Goal: Communication & Community: Ask a question

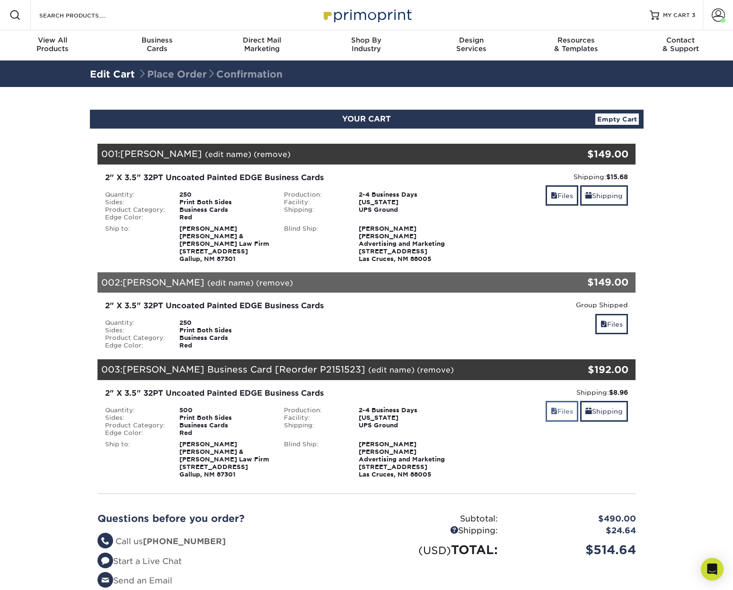
click at [562, 412] on link "Files" at bounding box center [561, 411] width 33 height 20
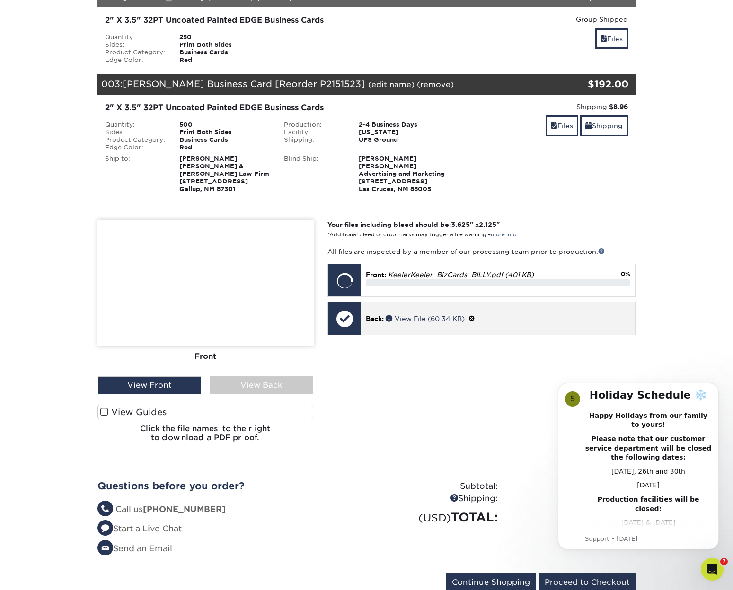
scroll to position [286, 0]
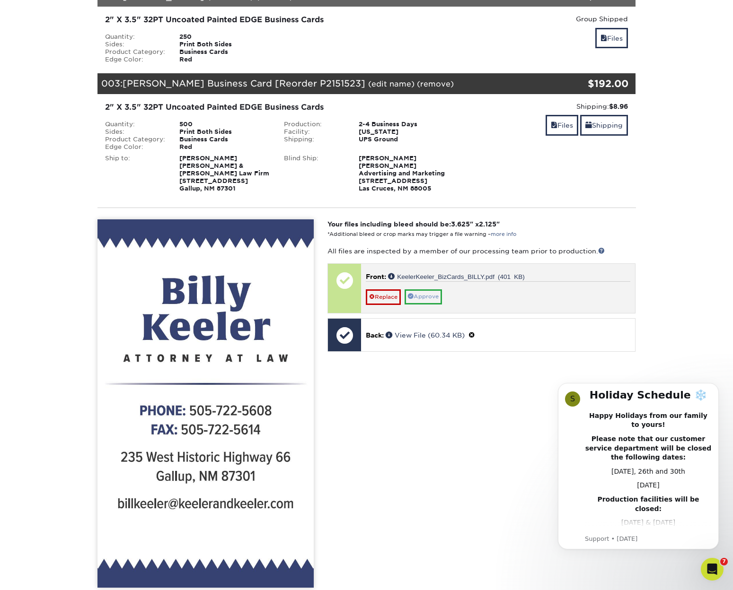
click at [433, 295] on link "Approve" at bounding box center [422, 296] width 37 height 15
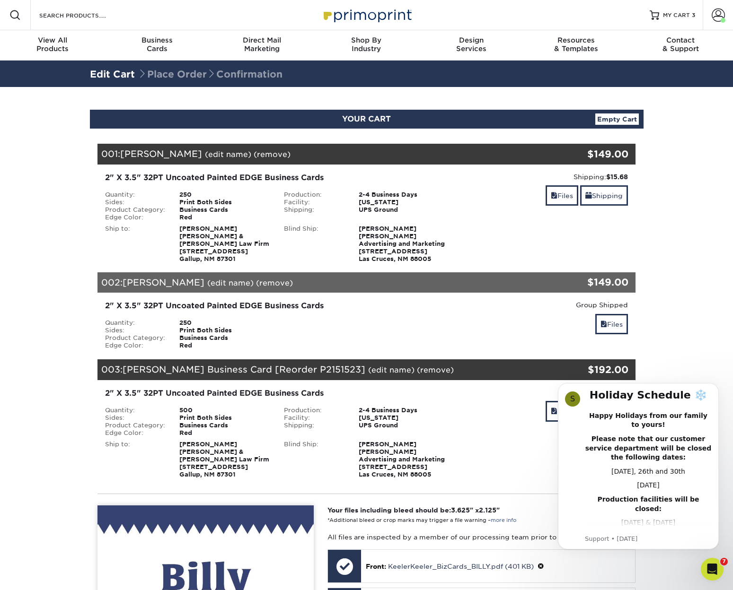
scroll to position [0, 0]
click at [557, 195] on link "Files" at bounding box center [561, 195] width 33 height 20
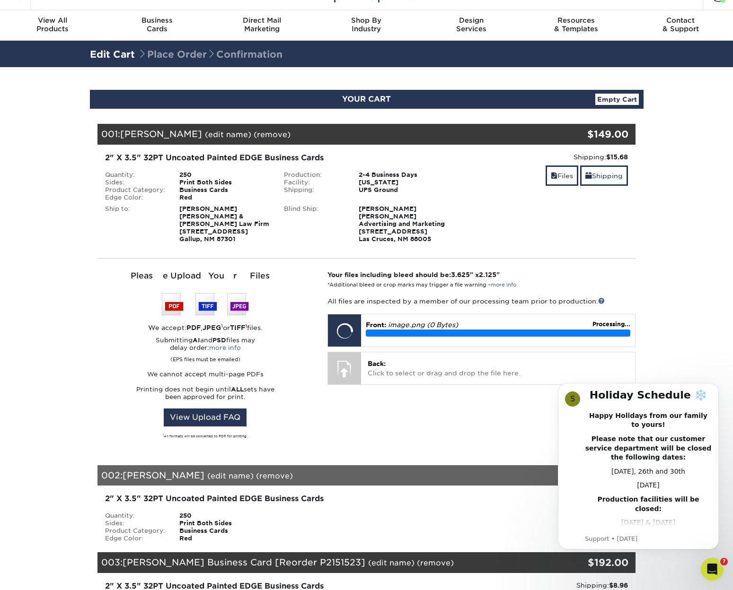
scroll to position [25, 0]
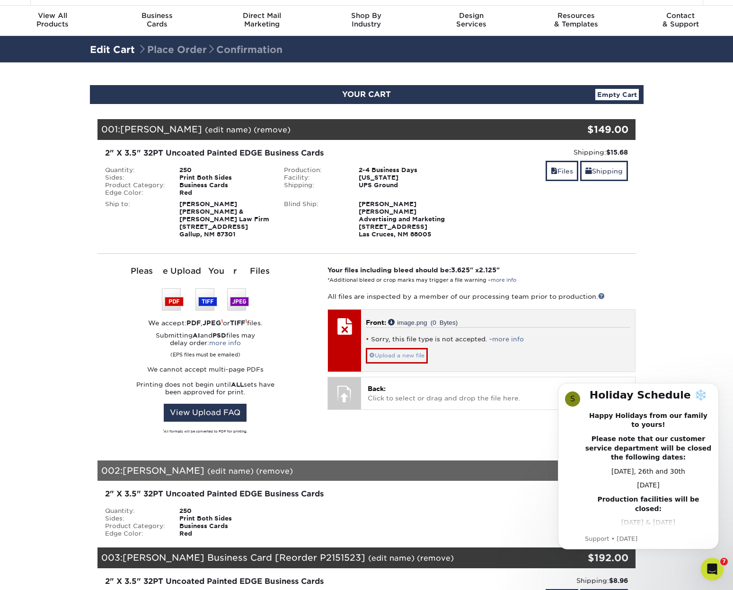
click at [416, 357] on link "Upload a new file" at bounding box center [397, 355] width 62 height 15
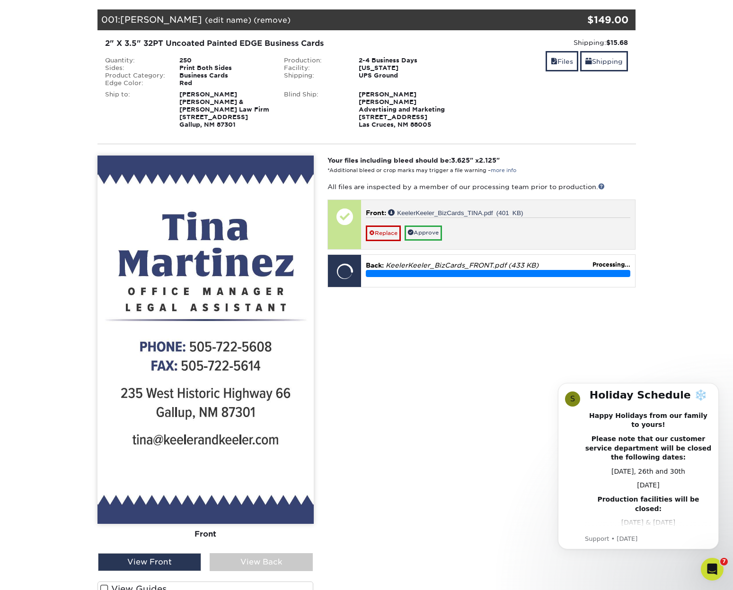
scroll to position [136, 0]
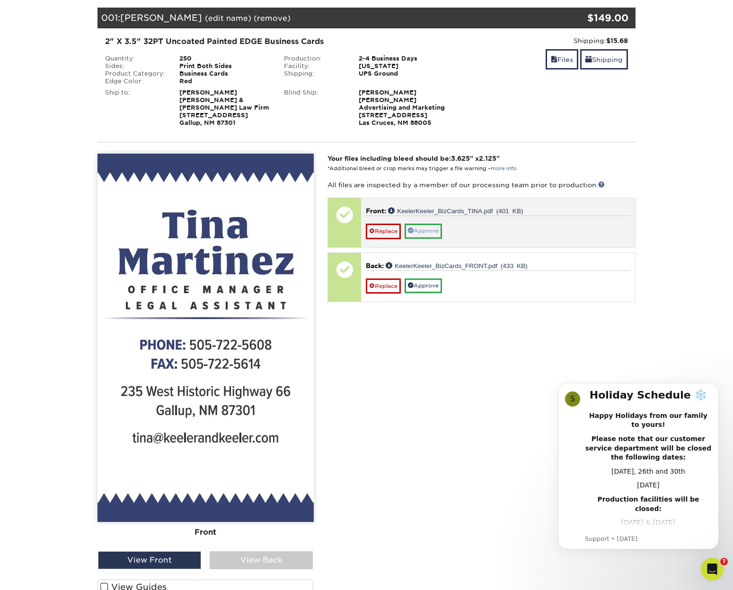
click at [435, 229] on link "Approve" at bounding box center [422, 231] width 37 height 15
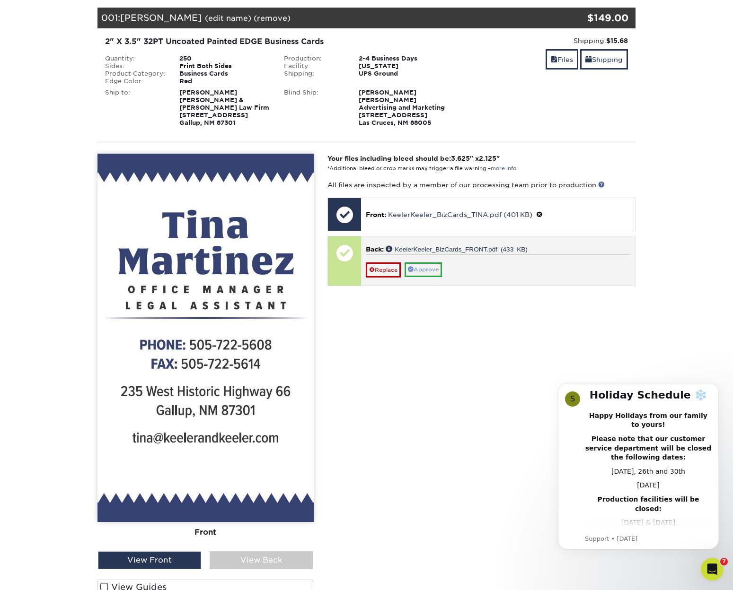
click at [432, 267] on link "Approve" at bounding box center [422, 270] width 37 height 15
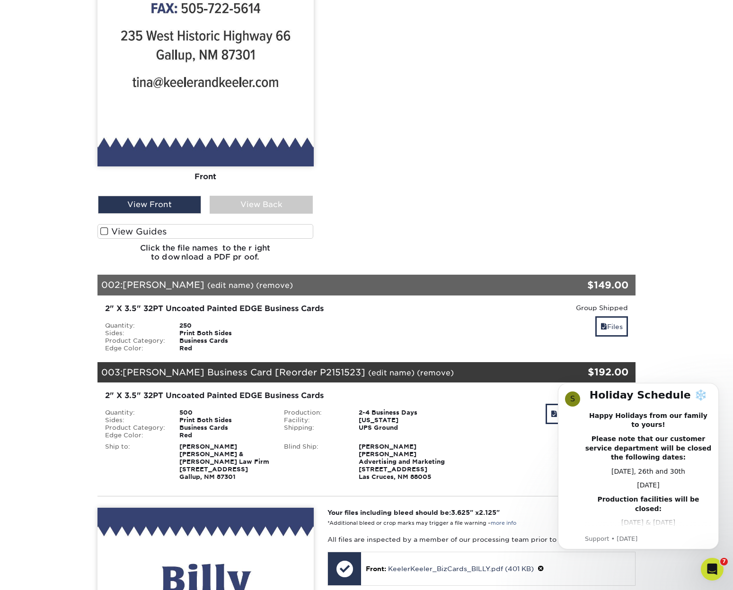
scroll to position [492, 0]
click at [605, 325] on link "Files" at bounding box center [611, 326] width 33 height 20
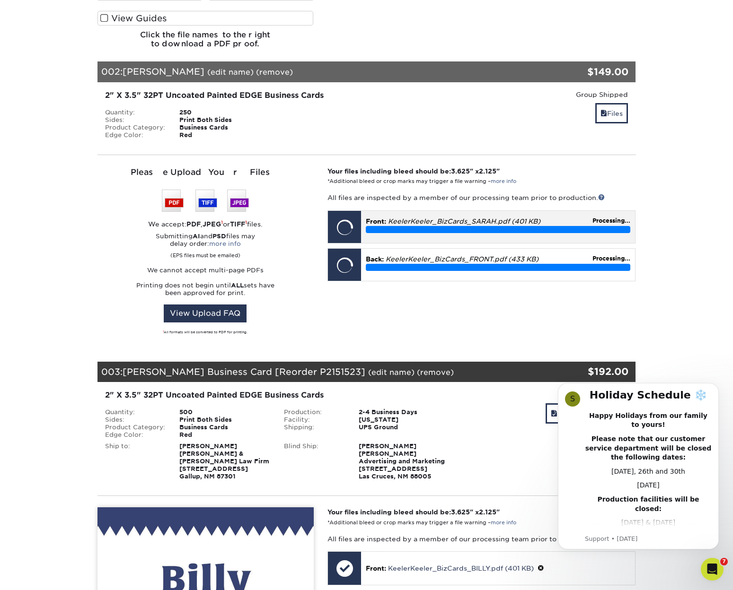
scroll to position [684, 0]
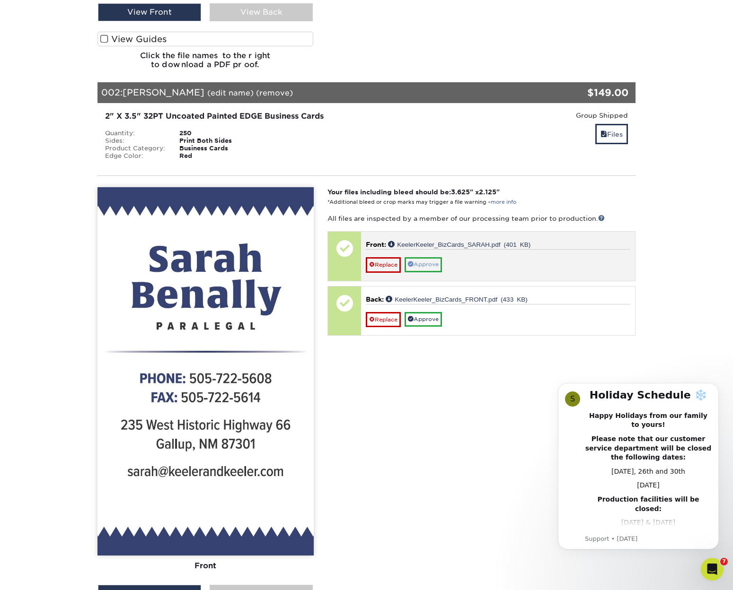
click at [429, 263] on link "Approve" at bounding box center [422, 264] width 37 height 15
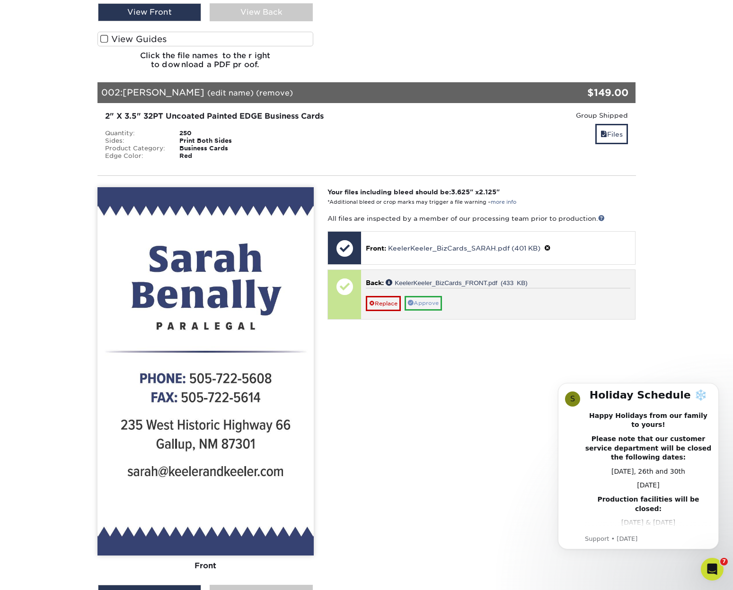
click at [433, 298] on link "Approve" at bounding box center [422, 303] width 37 height 15
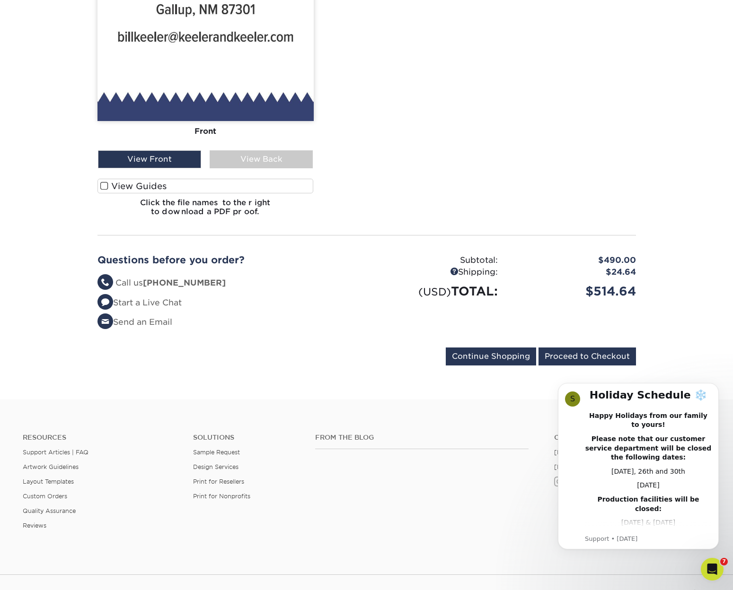
scroll to position [1743, 0]
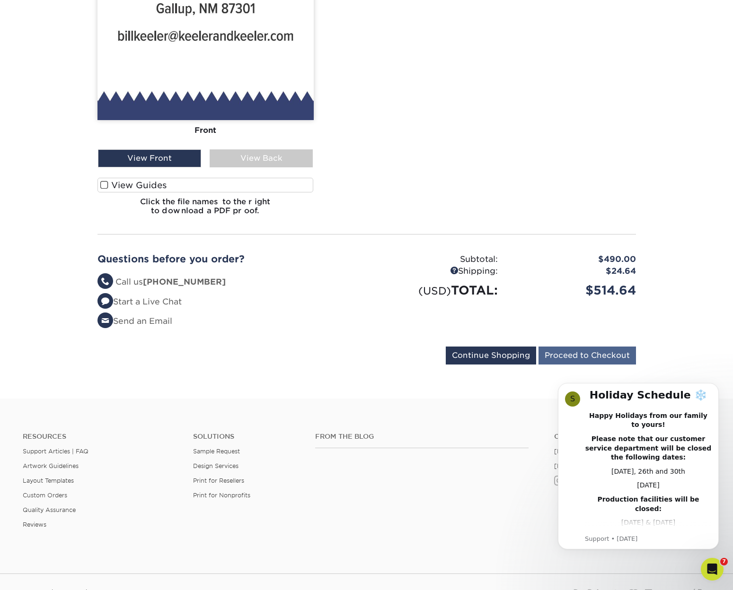
click at [608, 354] on input "Proceed to Checkout" at bounding box center [586, 356] width 97 height 18
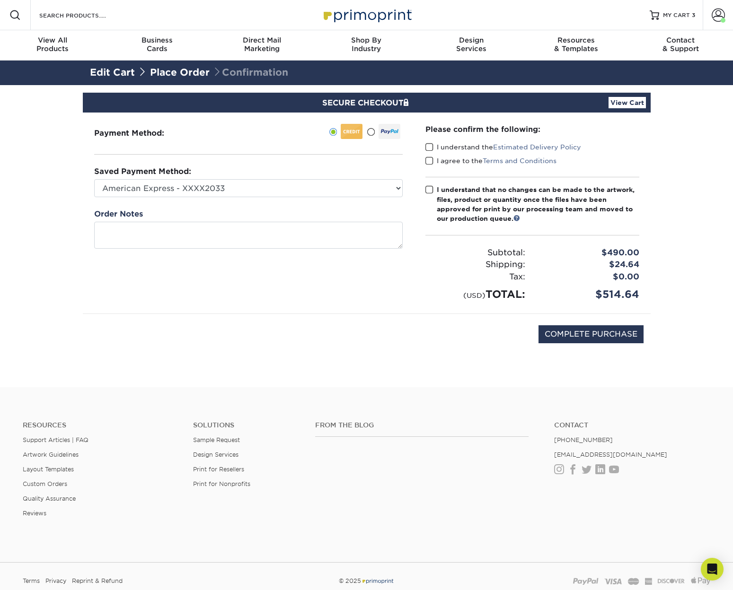
click at [429, 147] on span at bounding box center [429, 147] width 8 height 9
click at [0, 0] on input "I understand the Estimated Delivery Policy" at bounding box center [0, 0] width 0 height 0
click at [428, 160] on span at bounding box center [429, 161] width 8 height 9
click at [0, 0] on input "I agree to the Terms and Conditions" at bounding box center [0, 0] width 0 height 0
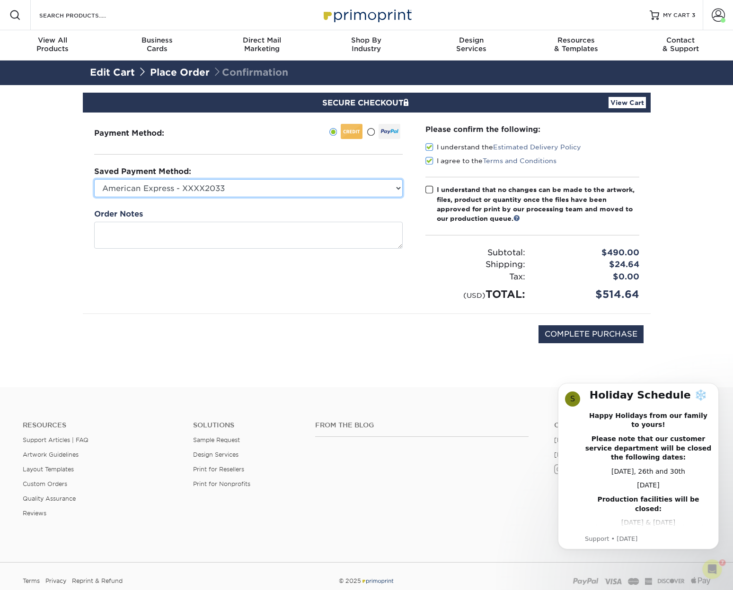
select select "64030"
click at [428, 189] on span at bounding box center [429, 189] width 8 height 9
click at [0, 0] on input "I understand that no changes can be made to the artwork, files, product or quan…" at bounding box center [0, 0] width 0 height 0
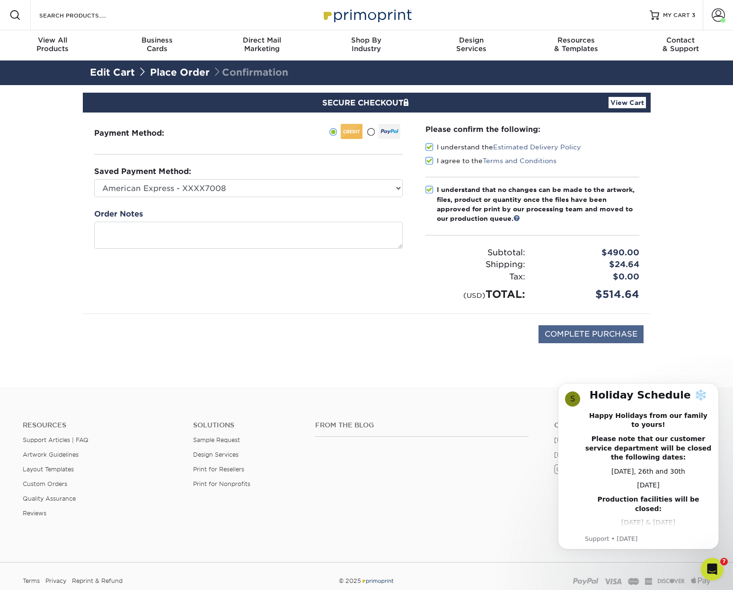
click at [614, 332] on input "COMPLETE PURCHASE" at bounding box center [590, 334] width 105 height 18
type input "PROCESSING, PLEASE WAIT..."
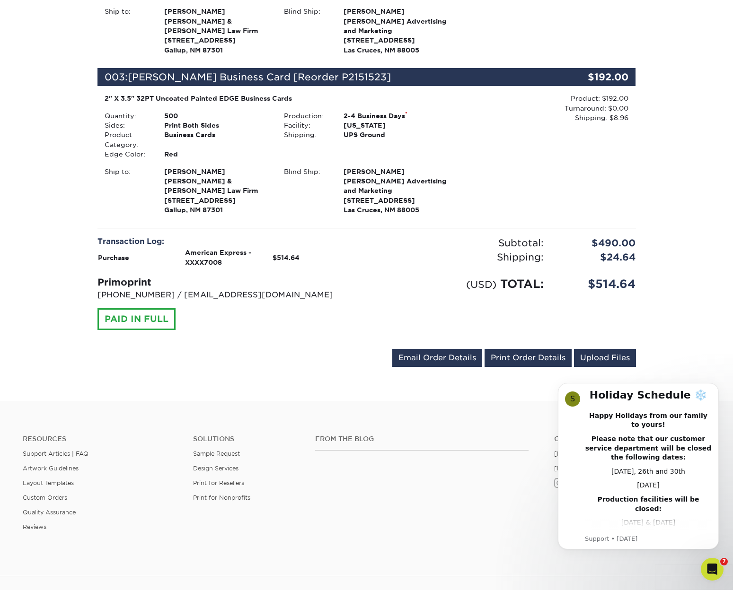
scroll to position [515, 0]
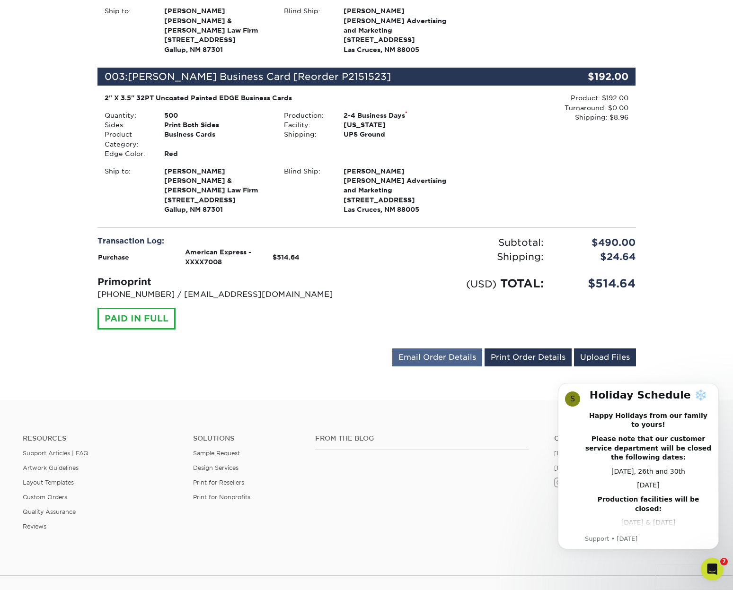
click at [463, 350] on link "Email Order Details" at bounding box center [437, 358] width 90 height 18
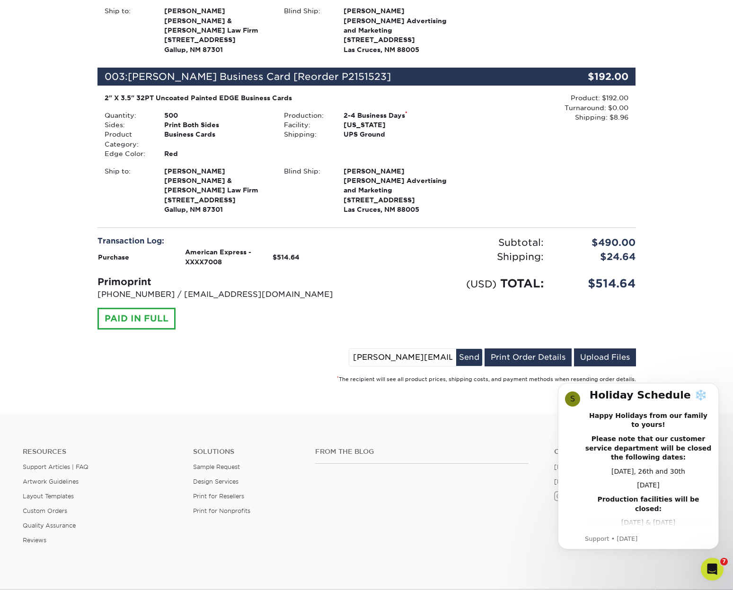
click at [366, 349] on input "jessica@wilson-binkley.com" at bounding box center [402, 357] width 107 height 17
type input "[EMAIL_ADDRESS][PERSON_NAME][DOMAIN_NAME]"
click at [471, 349] on button "Send" at bounding box center [469, 357] width 26 height 17
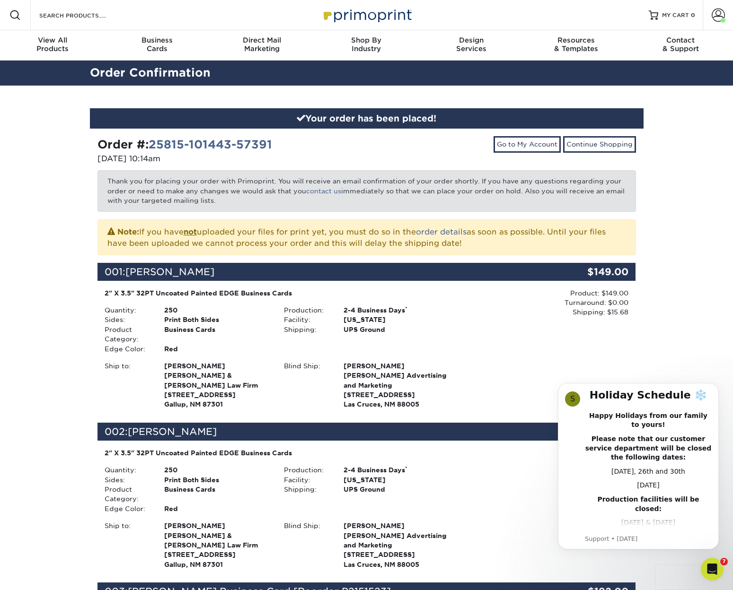
scroll to position [0, 0]
click at [715, 18] on span at bounding box center [717, 15] width 13 height 13
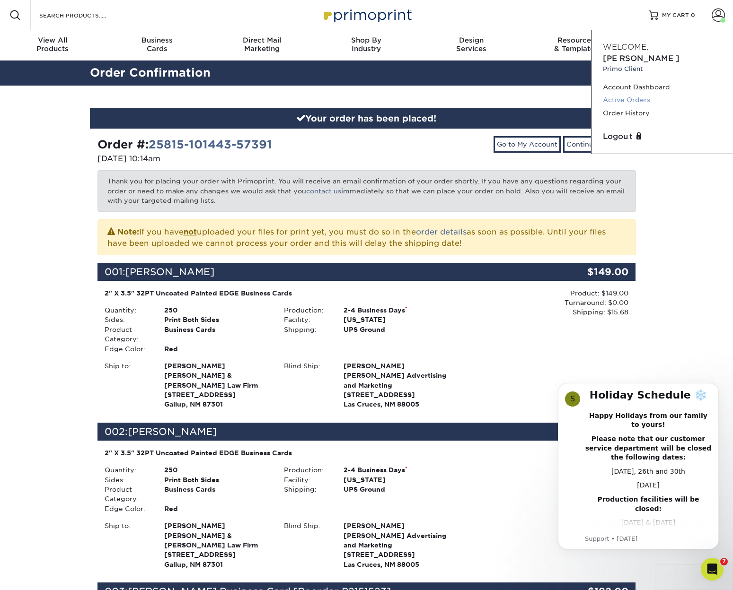
click at [627, 94] on link "Active Orders" at bounding box center [662, 100] width 119 height 13
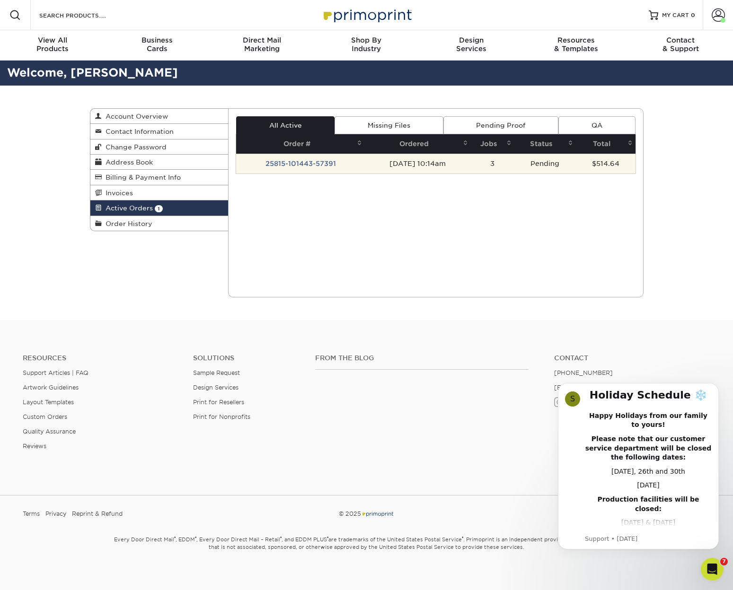
click at [514, 166] on td "3" at bounding box center [493, 164] width 44 height 20
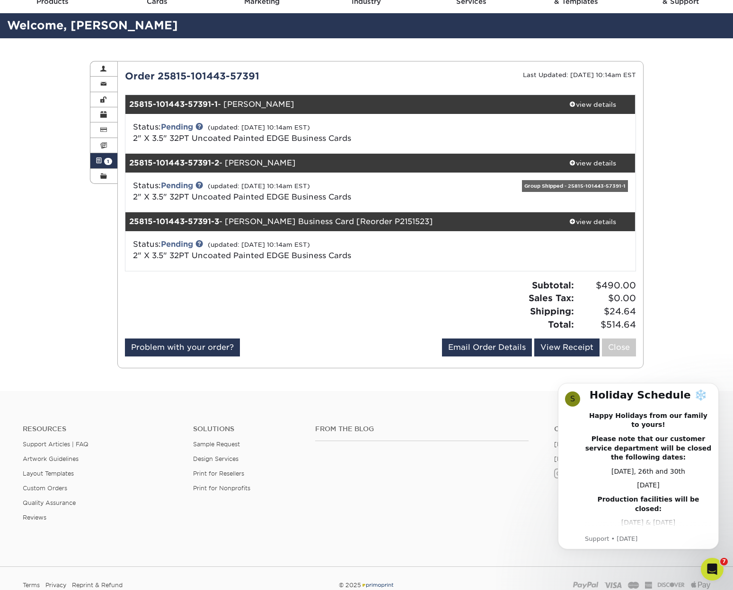
scroll to position [57, 0]
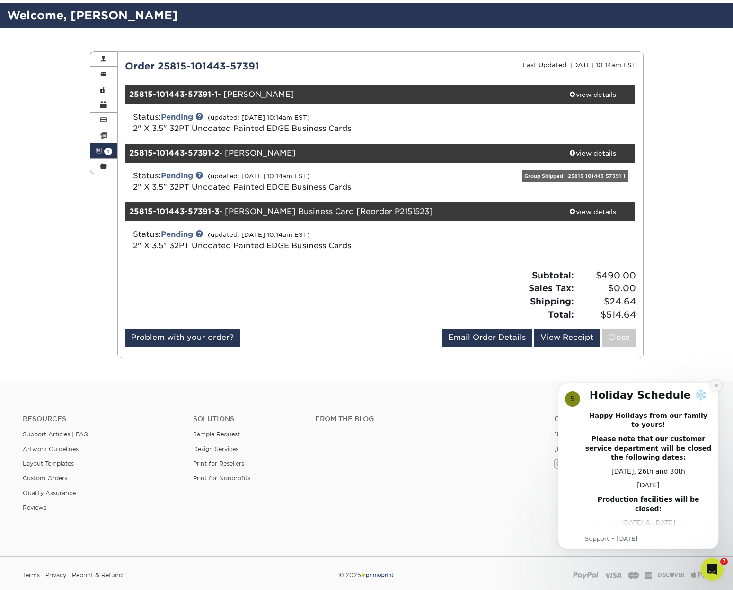
click at [716, 385] on icon "Dismiss notification" at bounding box center [715, 385] width 5 height 5
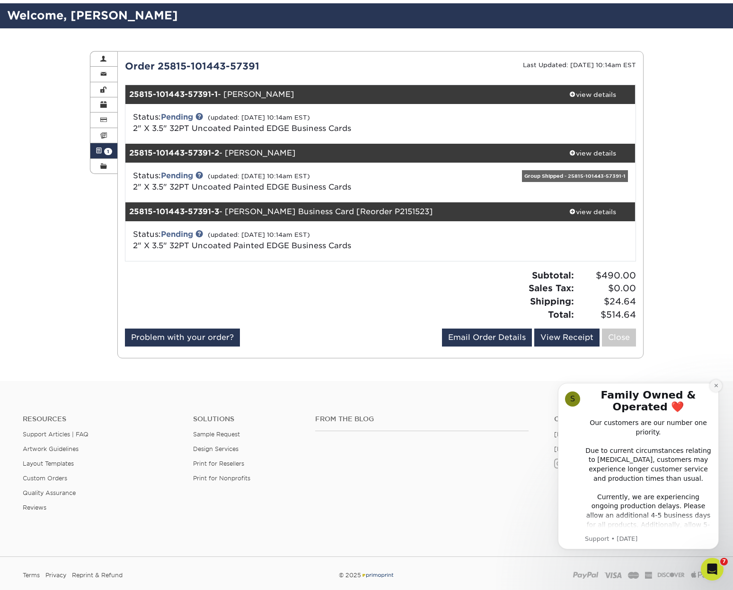
click at [714, 386] on icon "Dismiss notification" at bounding box center [715, 385] width 5 height 5
click at [716, 387] on icon "Dismiss notification" at bounding box center [715, 385] width 5 height 5
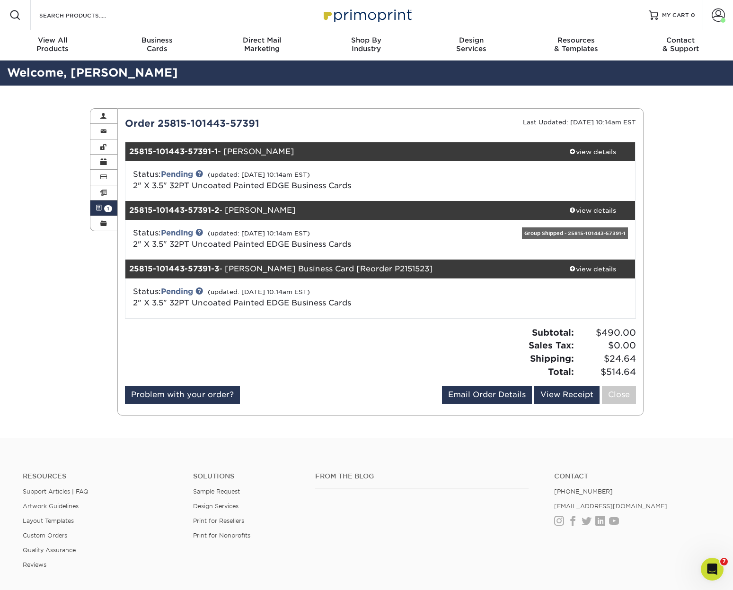
scroll to position [0, 0]
click at [197, 184] on link "2" X 3.5" 32PT Uncoated Painted EDGE Business Cards" at bounding box center [242, 185] width 218 height 9
click at [593, 149] on div "view details" at bounding box center [592, 151] width 85 height 9
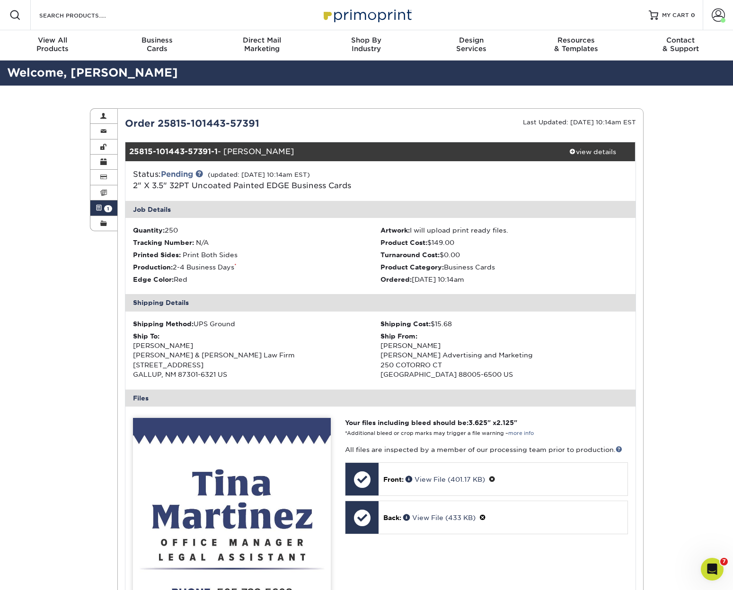
click at [673, 211] on div "Active Orders Account Overview Contact Information Change Password Address Book…" at bounding box center [366, 596] width 733 height 1021
click at [102, 207] on link "Active Orders 1" at bounding box center [103, 208] width 27 height 15
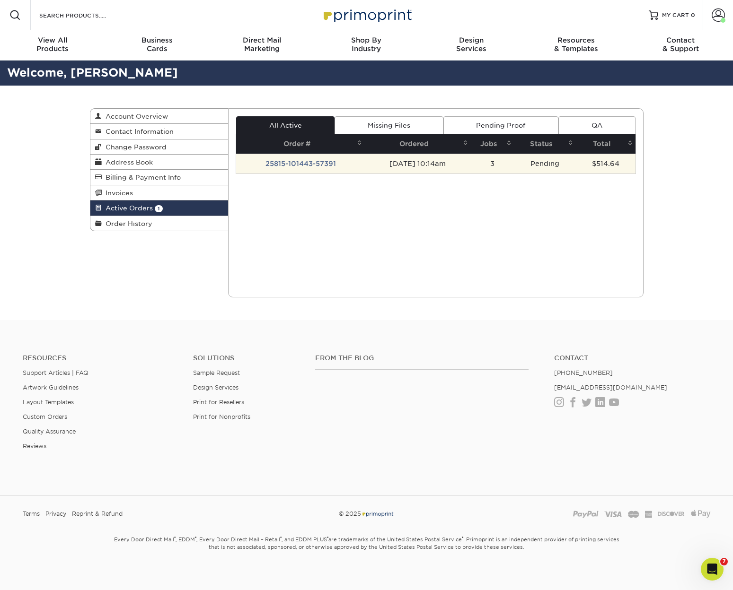
click at [532, 161] on td "Pending" at bounding box center [544, 164] width 61 height 20
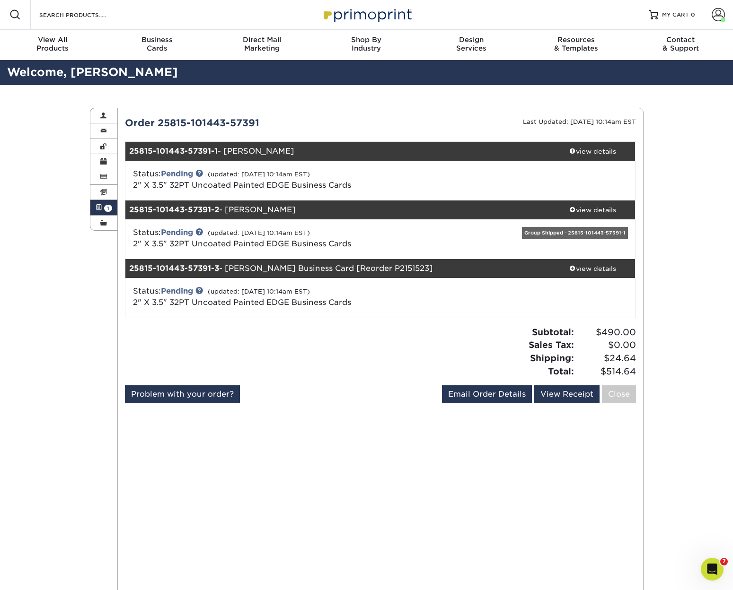
scroll to position [1, 0]
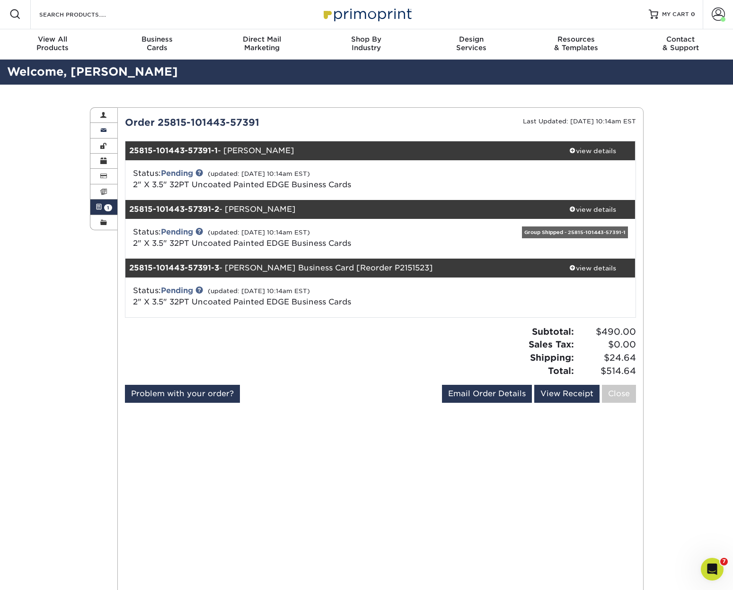
click at [102, 130] on span at bounding box center [103, 131] width 7 height 8
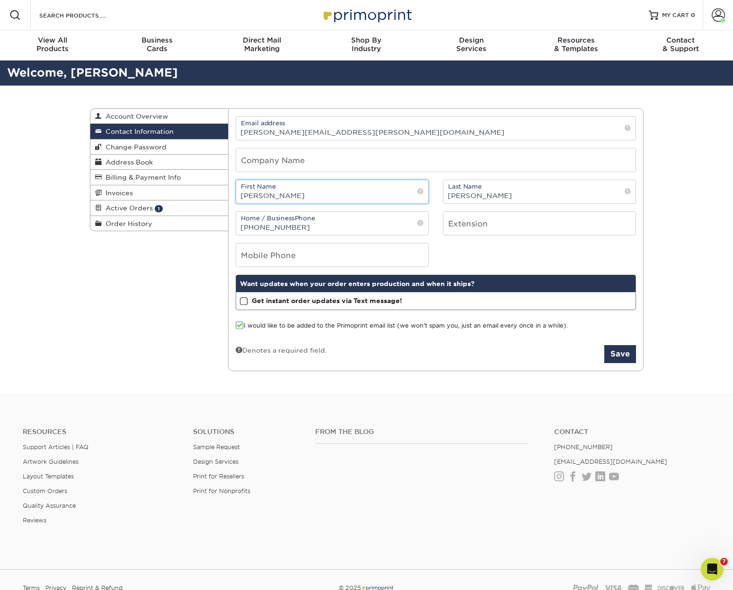
click at [287, 201] on input "Jessica" at bounding box center [332, 191] width 192 height 23
type input "[PERSON_NAME]"
click at [490, 225] on input "number" at bounding box center [539, 223] width 192 height 23
type input "1010"
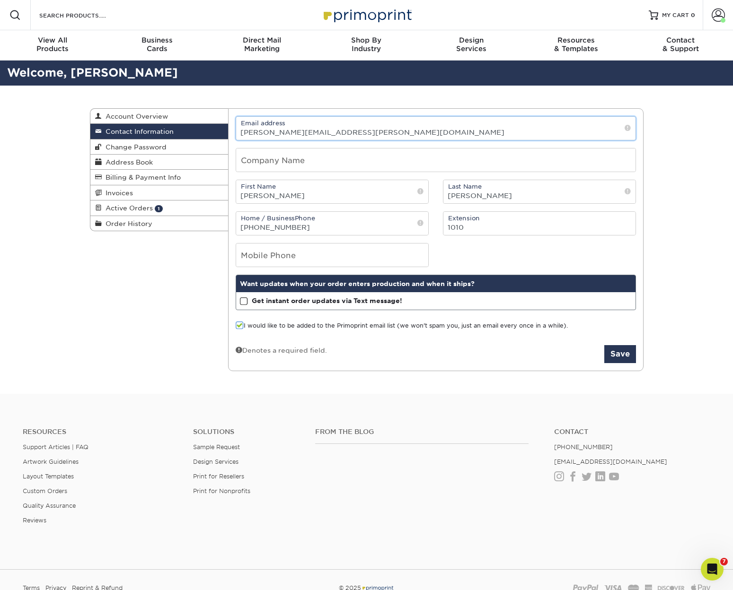
click at [249, 133] on input "jessica@wilson-binkley.com" at bounding box center [435, 128] width 399 height 23
type input "[EMAIL_ADDRESS][PERSON_NAME][DOMAIN_NAME]"
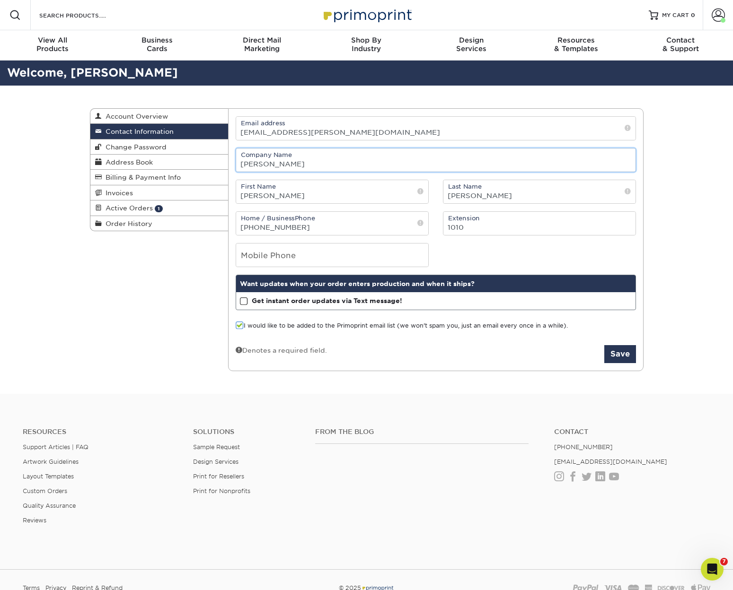
type input "Wilson Binkley"
type input "[PERSON_NAME] Advertising & Marketing"
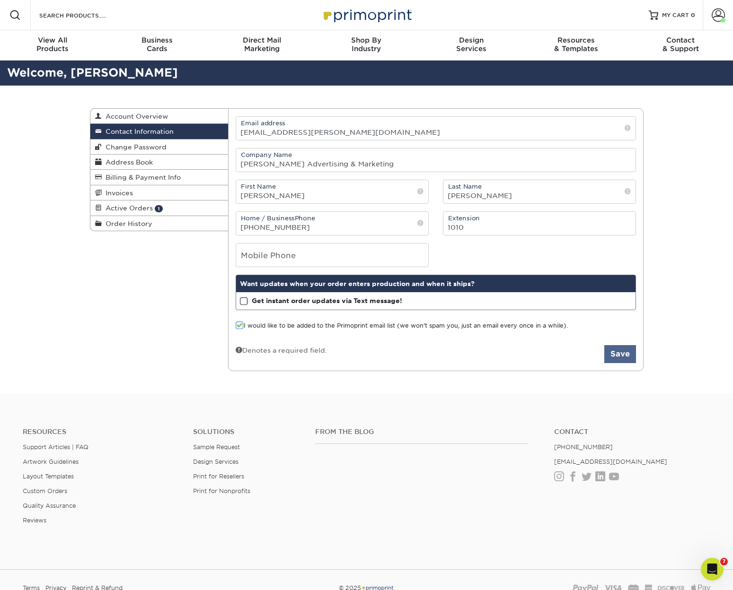
click at [622, 356] on button "Save" at bounding box center [620, 354] width 32 height 18
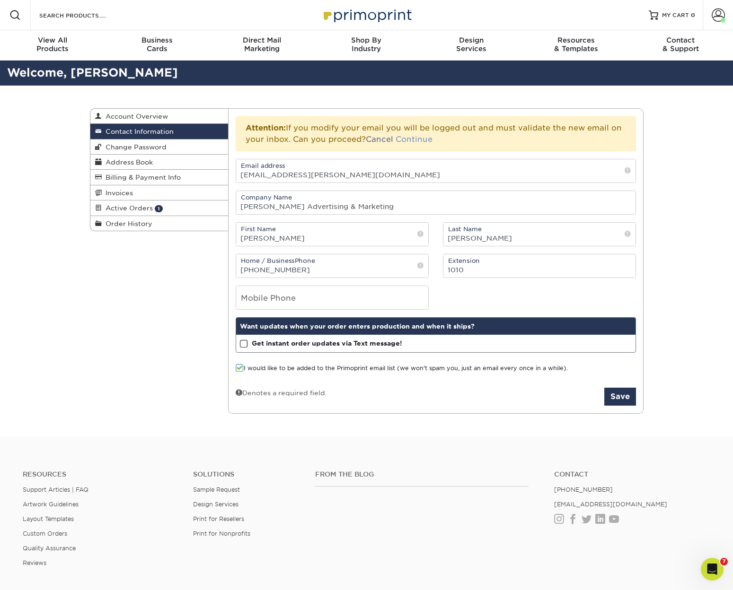
click at [416, 140] on link "Continue" at bounding box center [413, 139] width 37 height 9
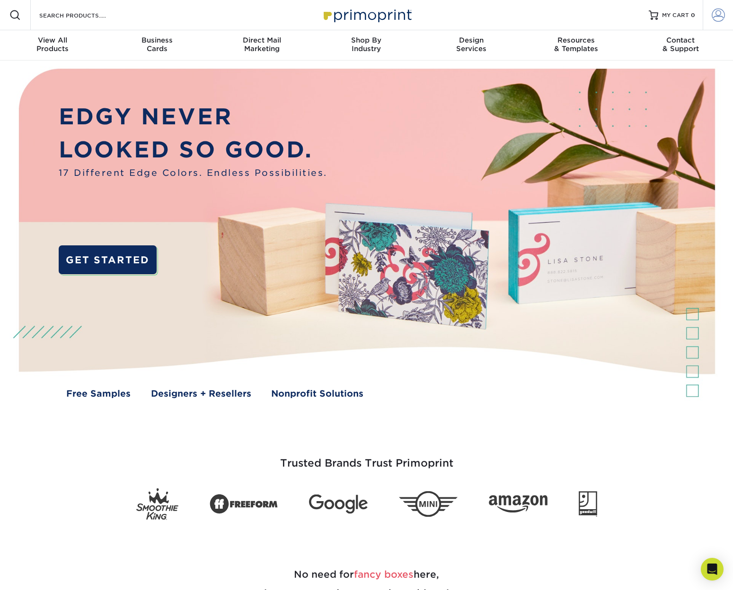
click at [717, 11] on span at bounding box center [717, 15] width 13 height 13
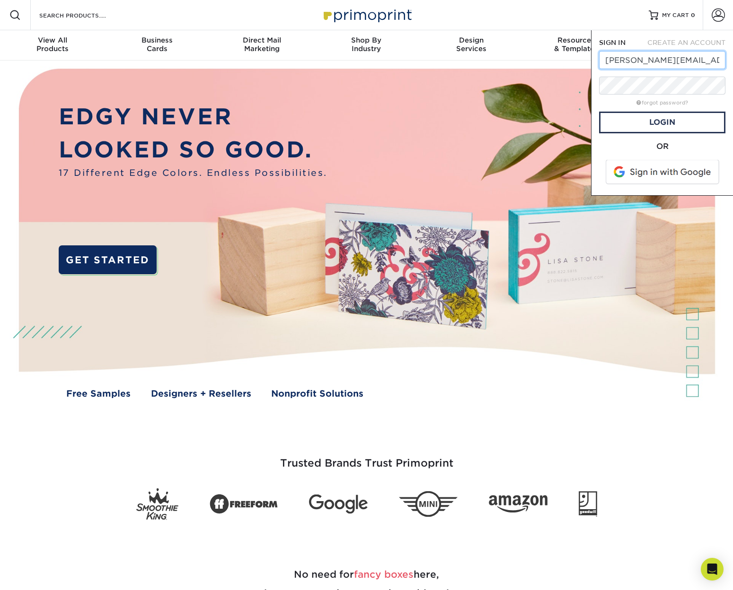
click at [614, 60] on input "jessica@wilson-binkley.com" at bounding box center [662, 60] width 126 height 18
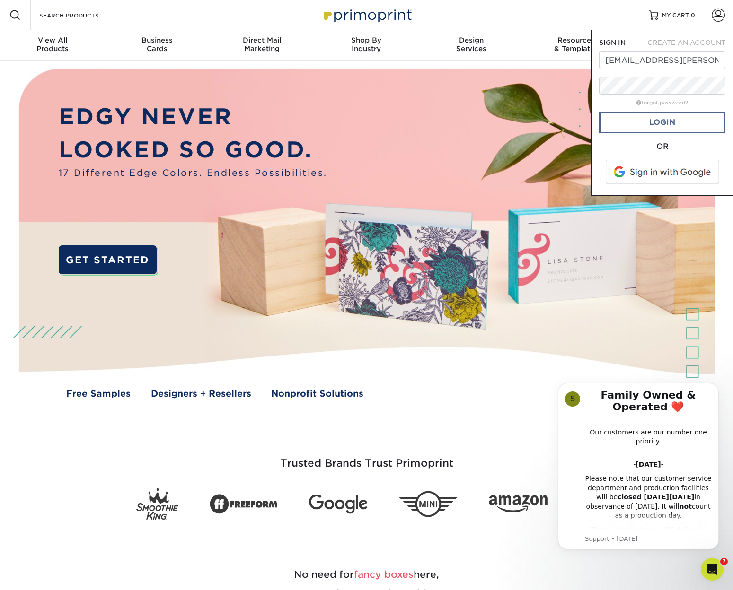
click at [665, 124] on link "Login" at bounding box center [662, 123] width 126 height 22
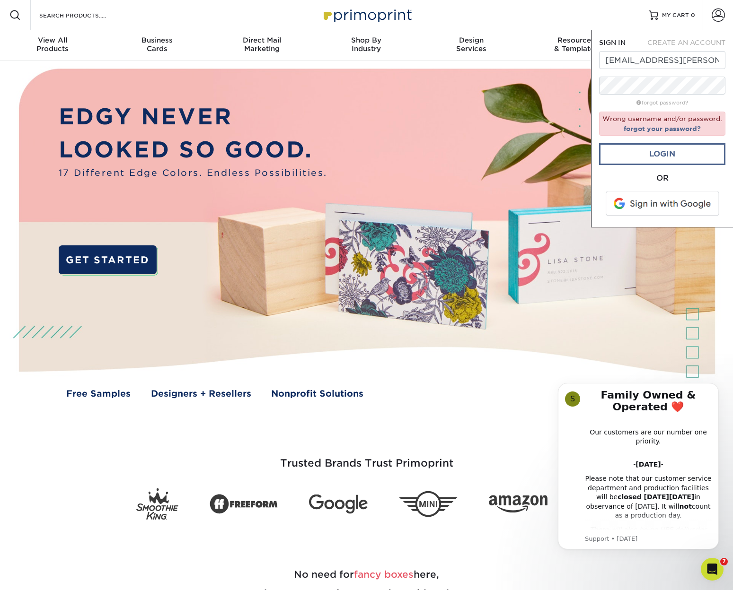
click at [665, 151] on link "Login" at bounding box center [662, 154] width 126 height 22
drag, startPoint x: 625, startPoint y: 63, endPoint x: 725, endPoint y: 65, distance: 99.8
click at [725, 65] on div "SIGN IN CREATE AN ACCOUNT bink@wilson-binkley.com forgot password? Wrong userna…" at bounding box center [662, 128] width 142 height 197
click at [614, 61] on input "[EMAIL_ADDRESS][PERSON_NAME][DOMAIN_NAME]" at bounding box center [662, 60] width 126 height 18
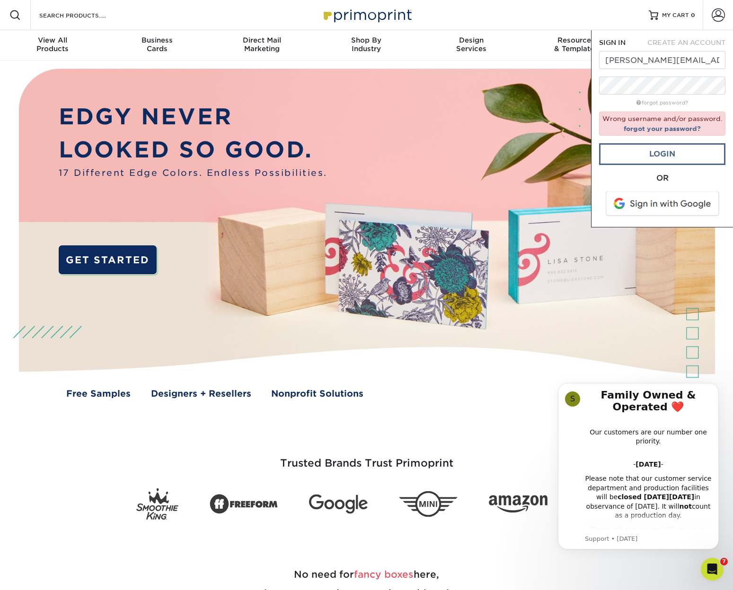
click at [678, 156] on link "Login" at bounding box center [662, 154] width 126 height 22
click at [716, 16] on span at bounding box center [717, 15] width 13 height 13
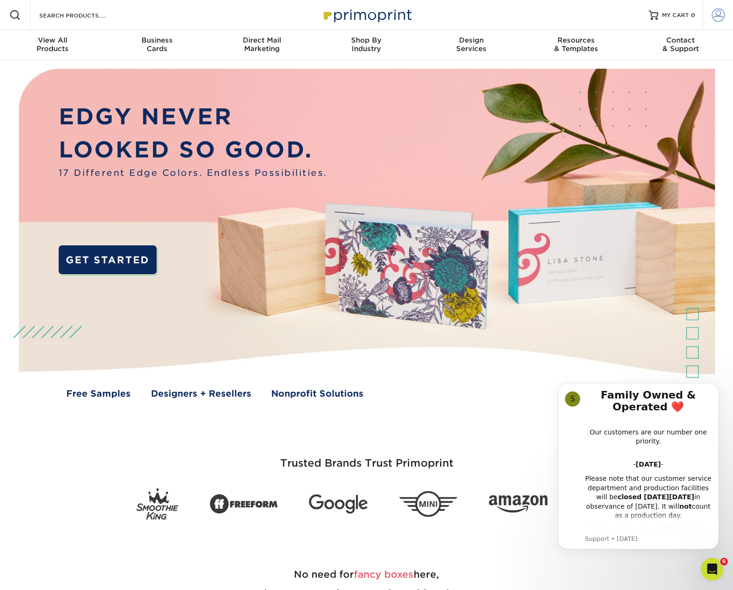
click at [715, 14] on span at bounding box center [717, 15] width 13 height 13
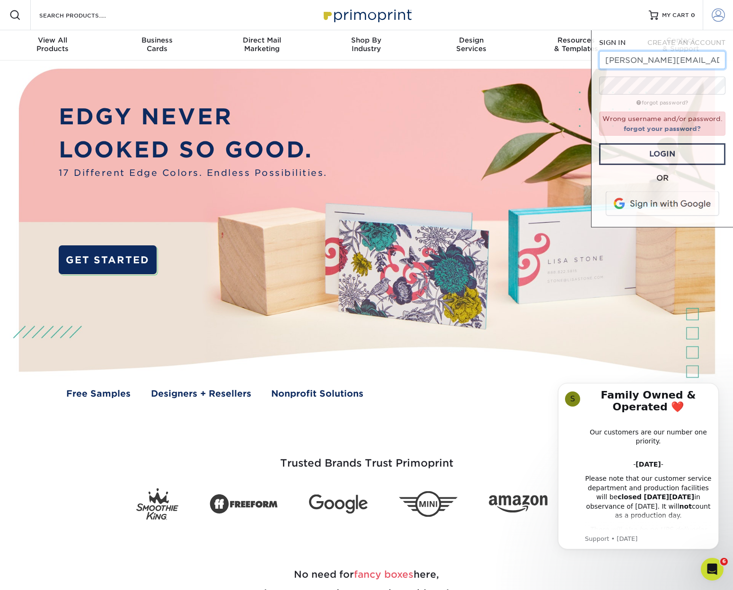
type input "[EMAIL_ADDRESS][PERSON_NAME][DOMAIN_NAME]"
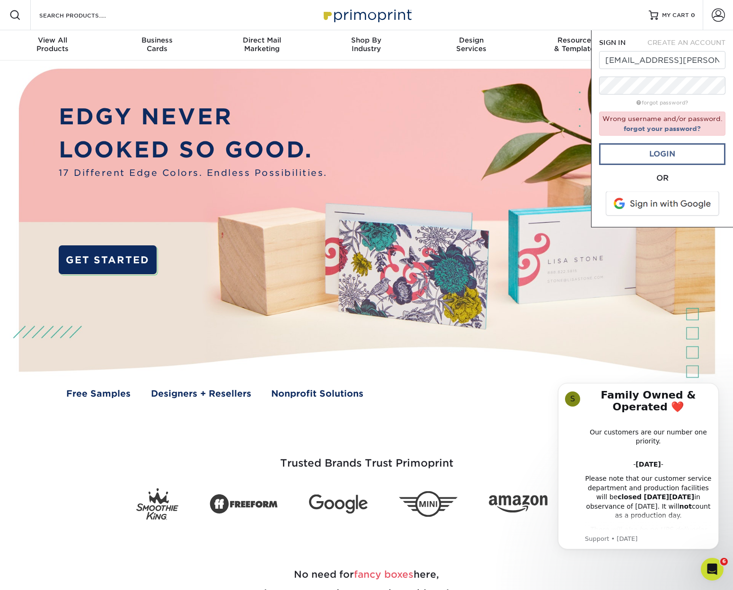
click at [659, 150] on link "Login" at bounding box center [662, 154] width 126 height 22
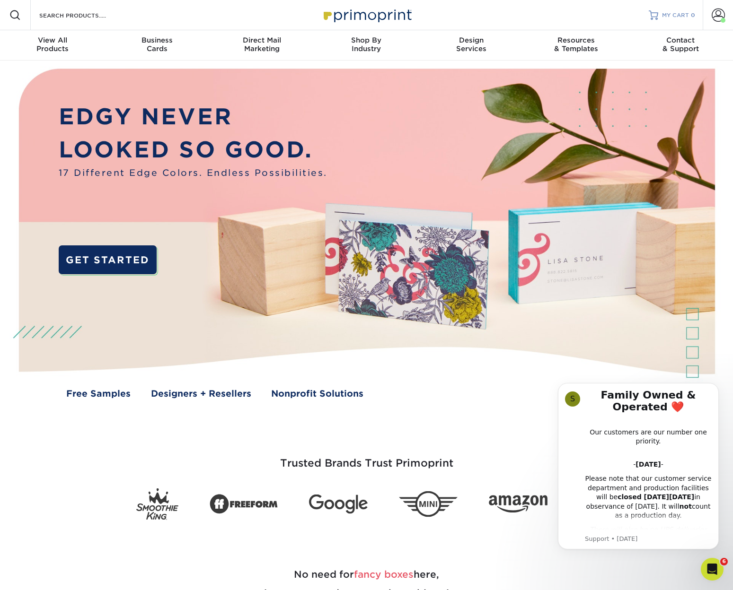
click at [673, 18] on span "MY CART" at bounding box center [675, 15] width 27 height 8
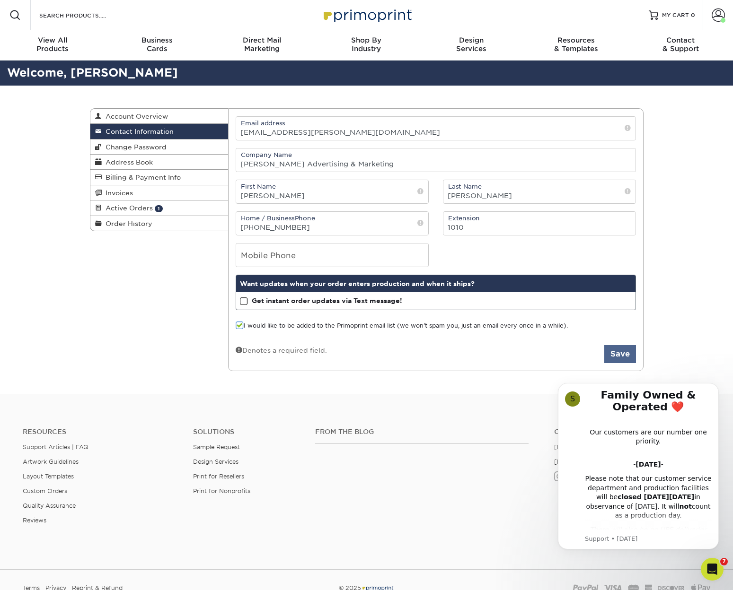
click at [622, 355] on button "Save" at bounding box center [620, 354] width 32 height 18
click at [716, 385] on icon "Dismiss notification" at bounding box center [715, 385] width 3 height 3
click at [685, 20] on link "MY CART 0" at bounding box center [671, 15] width 46 height 30
click at [138, 175] on span "Billing & Payment Info" at bounding box center [141, 178] width 79 height 8
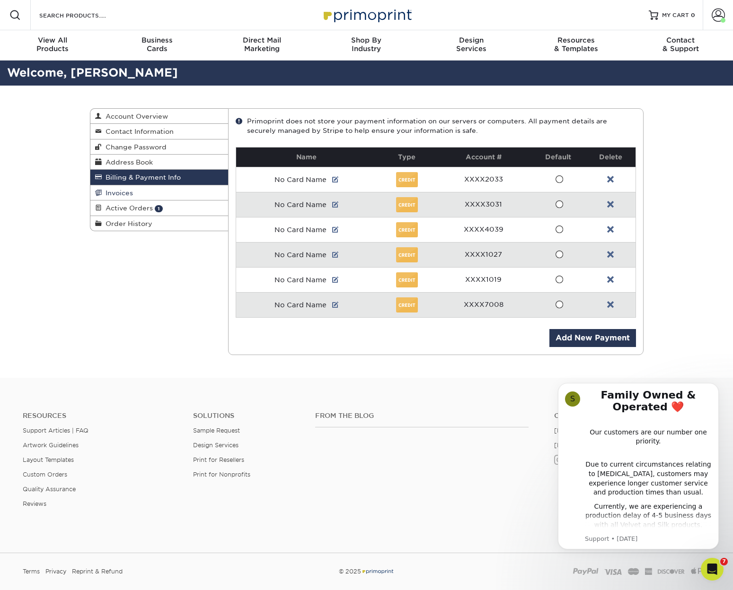
click at [127, 189] on span "Invoices" at bounding box center [117, 193] width 31 height 8
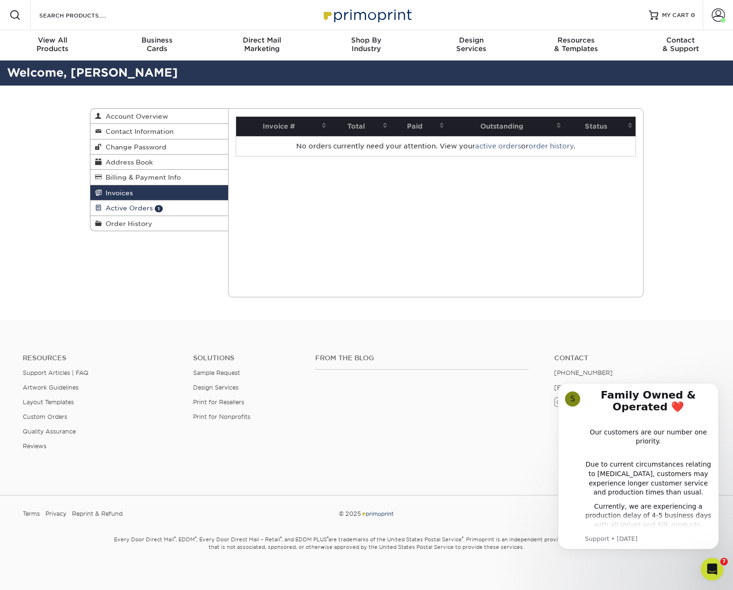
click at [131, 204] on span "Active Orders" at bounding box center [127, 208] width 51 height 8
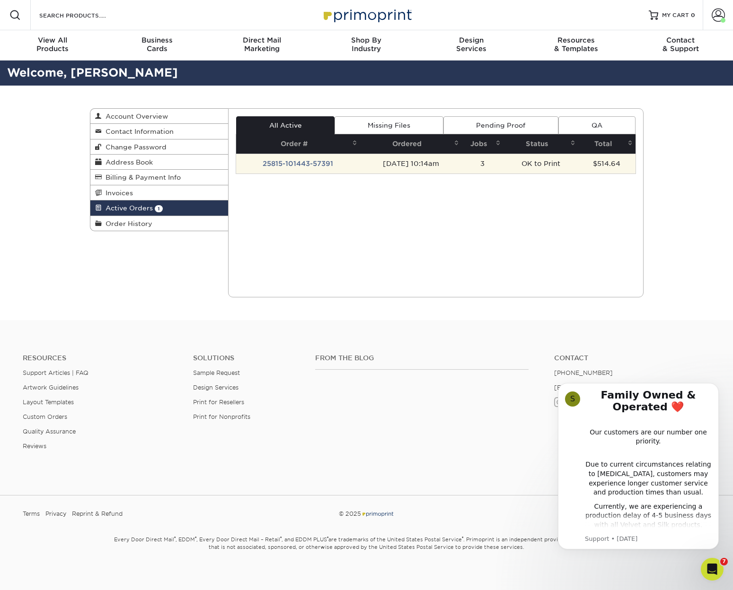
click at [270, 162] on td "25815-101443-57391" at bounding box center [298, 164] width 124 height 20
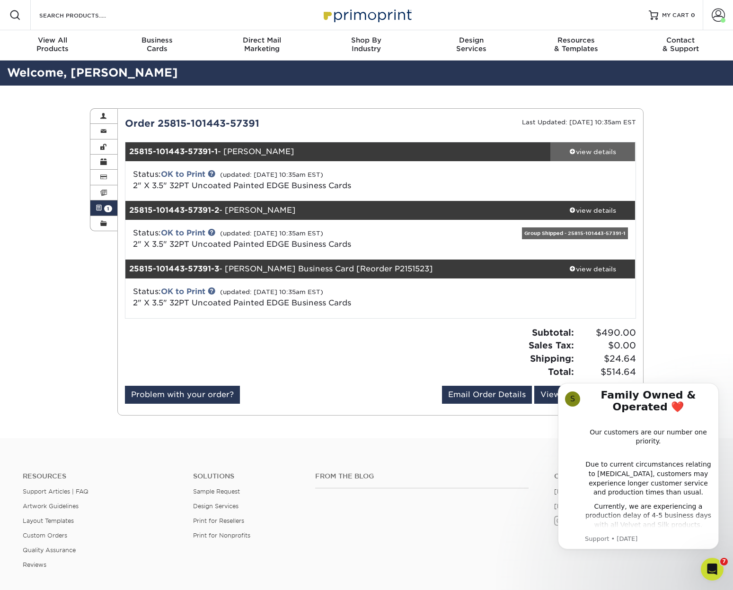
click at [592, 150] on div "view details" at bounding box center [592, 151] width 85 height 9
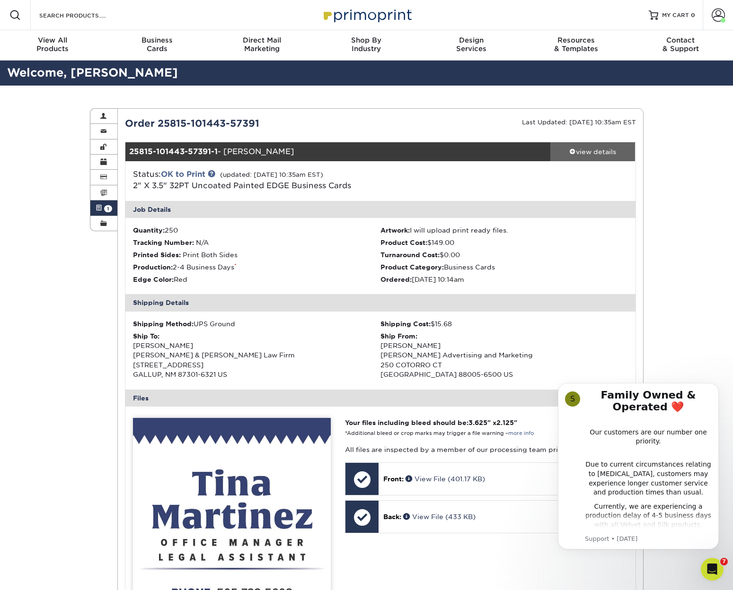
click at [592, 152] on div "view details" at bounding box center [592, 151] width 85 height 9
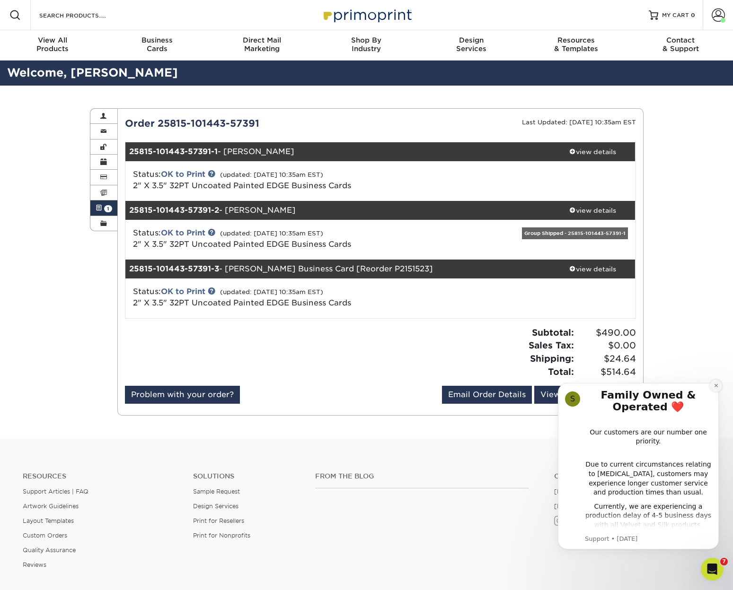
click at [716, 385] on icon "Dismiss notification" at bounding box center [715, 385] width 5 height 5
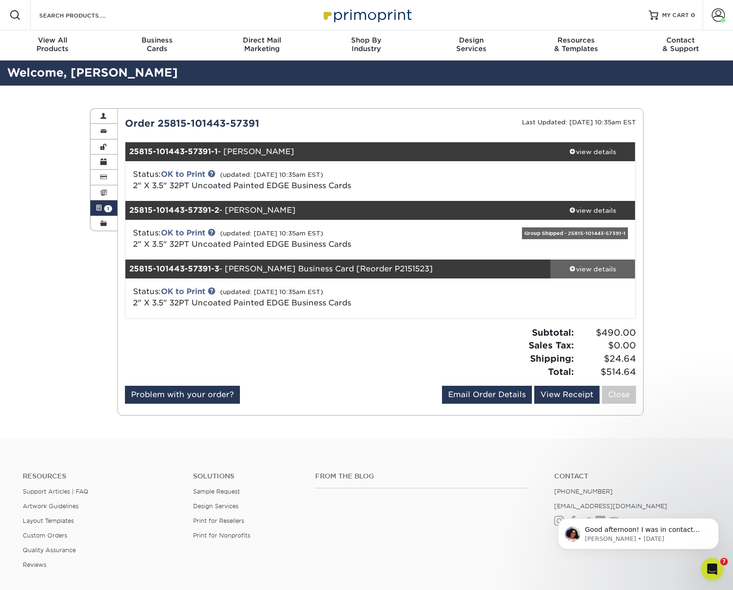
scroll to position [0, 0]
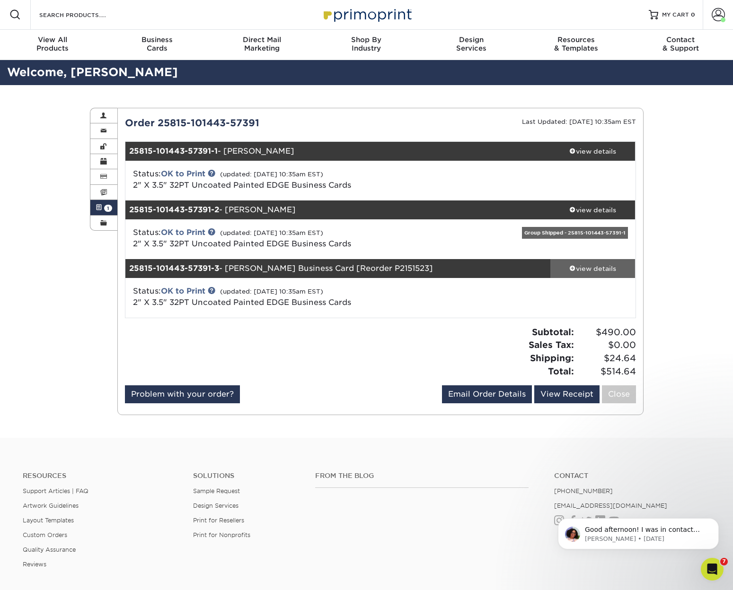
click at [591, 265] on div "view details" at bounding box center [592, 268] width 85 height 9
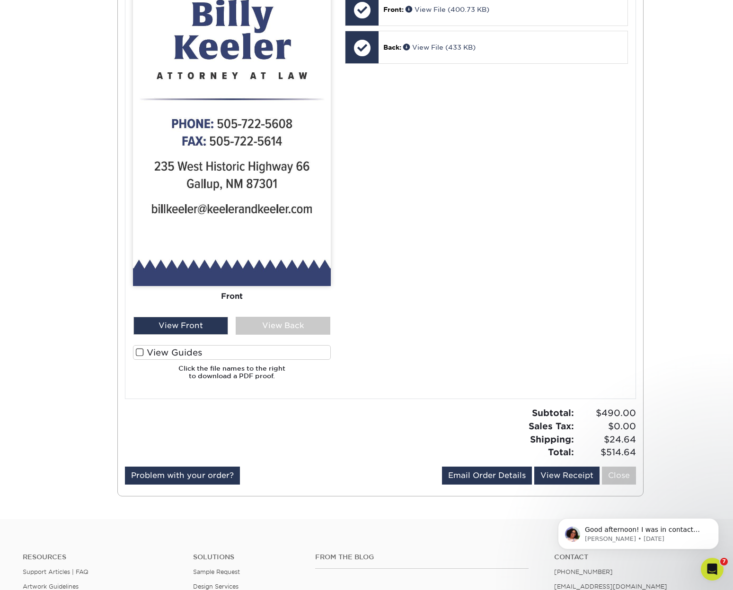
scroll to position [589, 0]
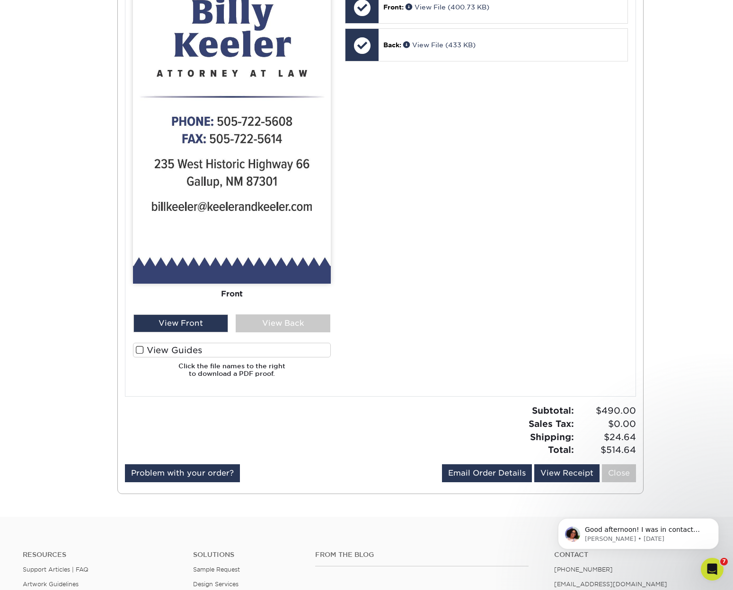
click at [138, 346] on span at bounding box center [140, 350] width 8 height 9
click at [0, 0] on input "View Guides" at bounding box center [0, 0] width 0 height 0
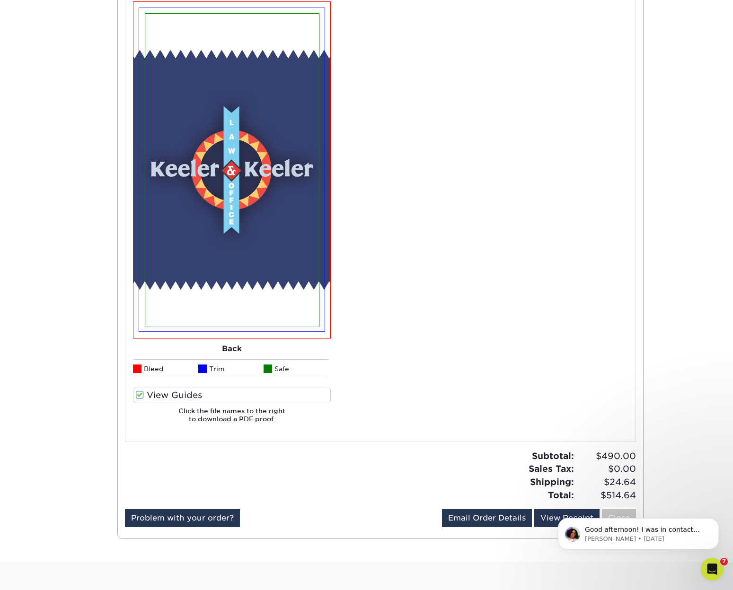
scroll to position [891, 0]
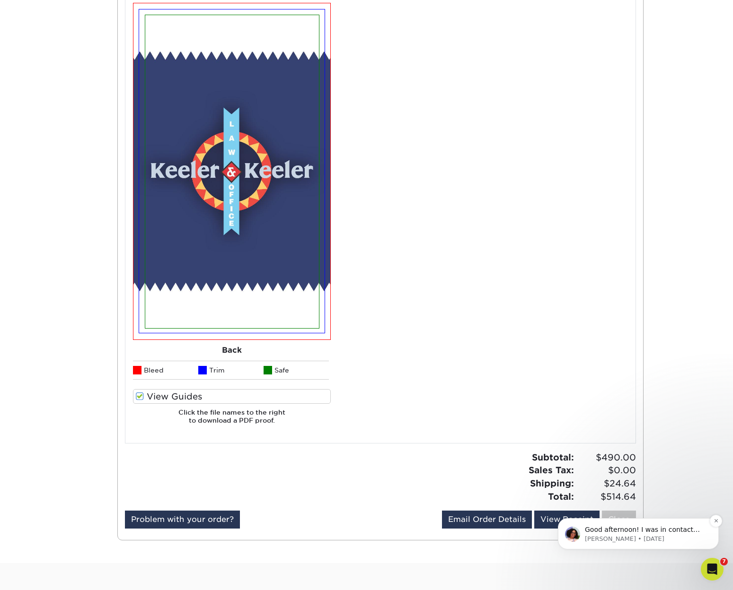
click at [623, 529] on p "Good afternoon! I was in contact with [PERSON_NAME] regarding a Quality Assuran…" at bounding box center [646, 529] width 122 height 9
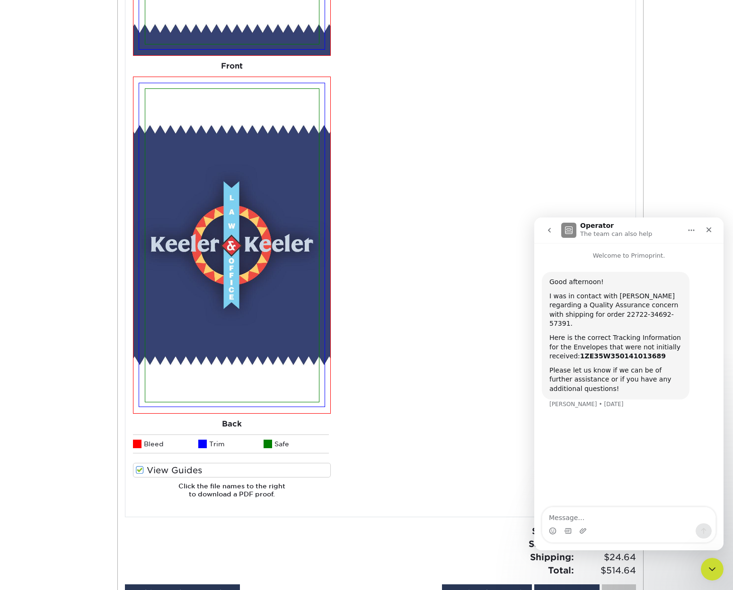
scroll to position [817, 0]
click at [549, 232] on icon "go back" at bounding box center [549, 231] width 8 height 8
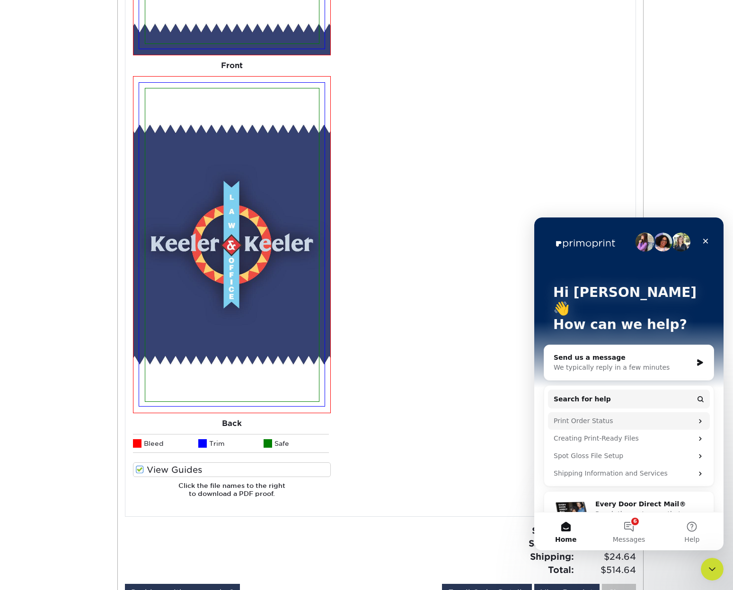
click at [587, 416] on div "Print Order Status" at bounding box center [622, 421] width 139 height 10
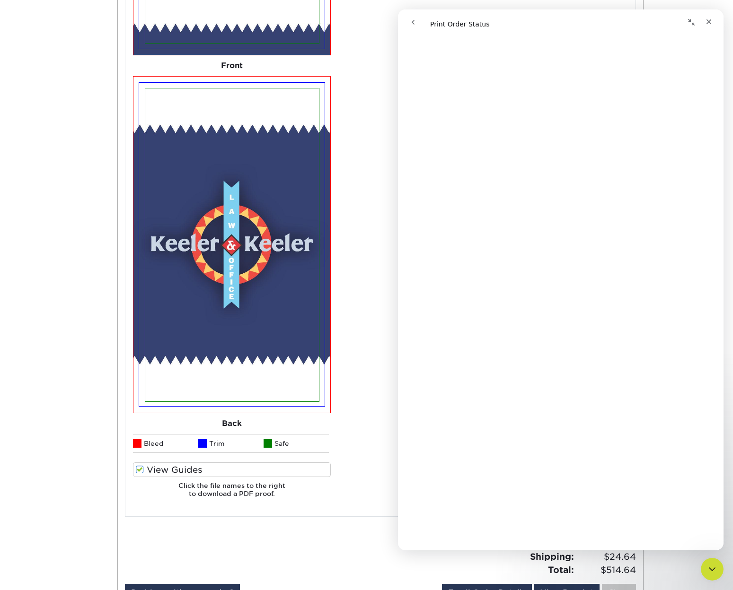
scroll to position [0, 0]
click at [419, 25] on button "go back" at bounding box center [413, 22] width 18 height 18
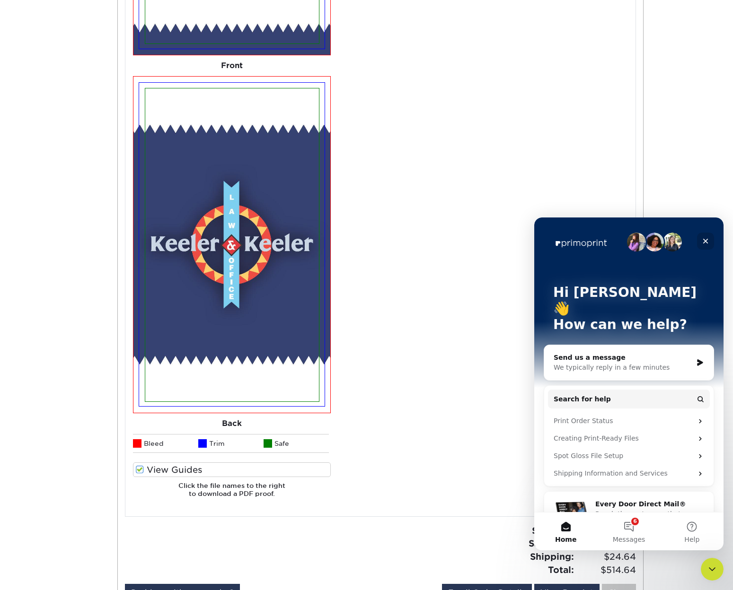
click at [709, 240] on div "Close" at bounding box center [705, 241] width 17 height 17
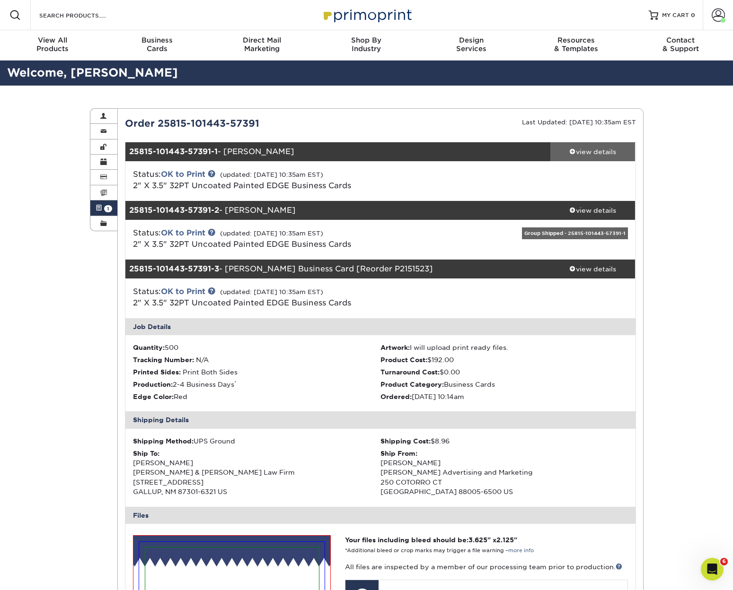
click at [589, 152] on div "view details" at bounding box center [592, 151] width 85 height 9
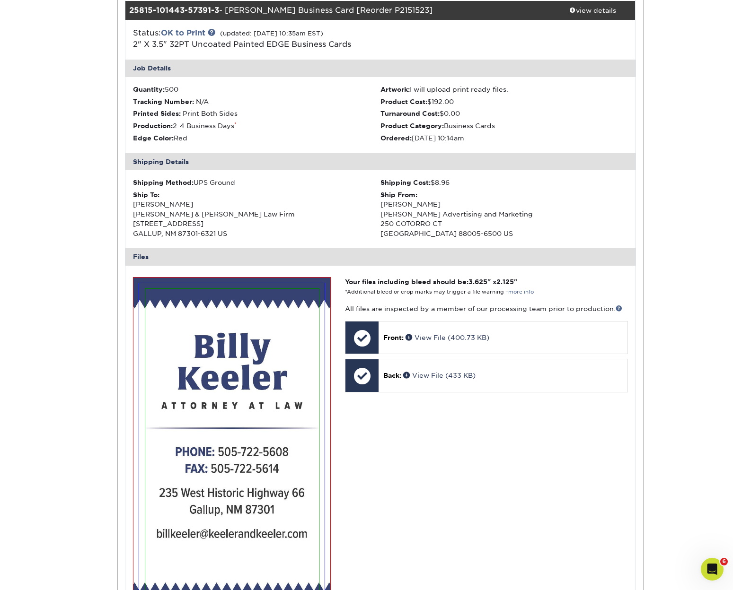
scroll to position [859, 0]
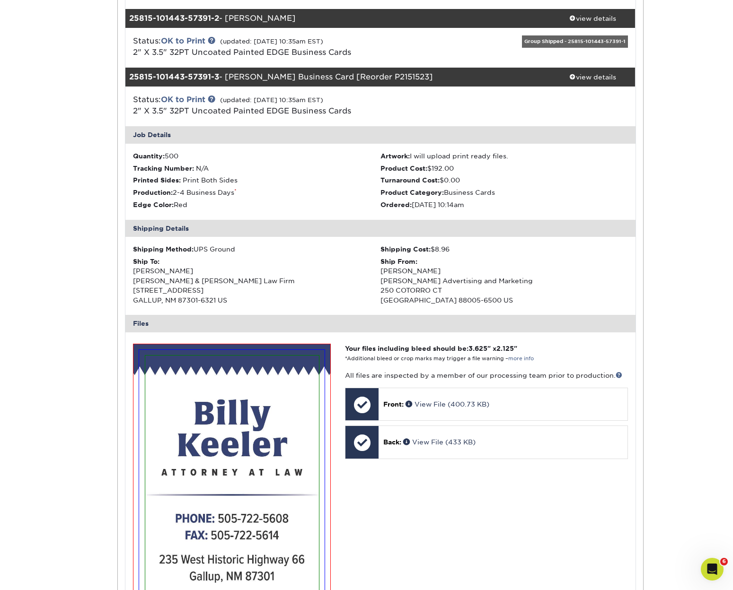
click at [569, 40] on div "Group Shipped - 25815-101443-57391-1" at bounding box center [575, 41] width 106 height 12
click at [569, 37] on div "Group Shipped - 25815-101443-57391-1" at bounding box center [575, 41] width 106 height 12
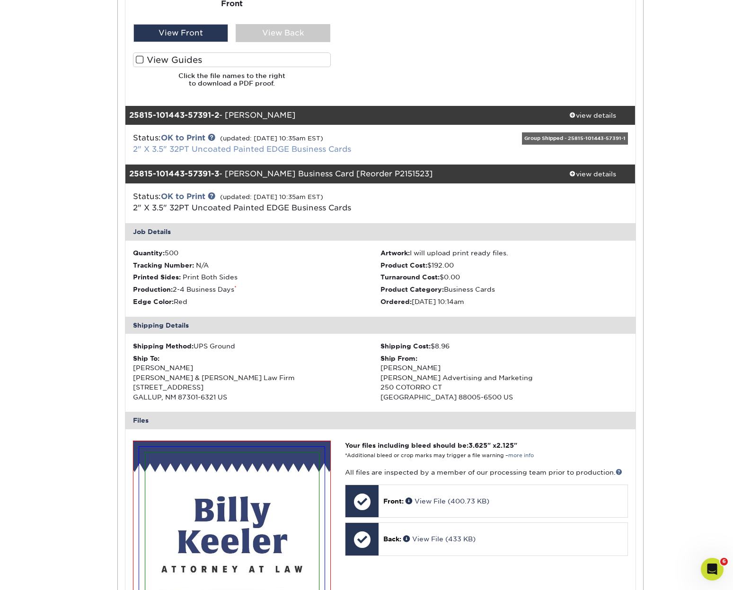
scroll to position [761, 0]
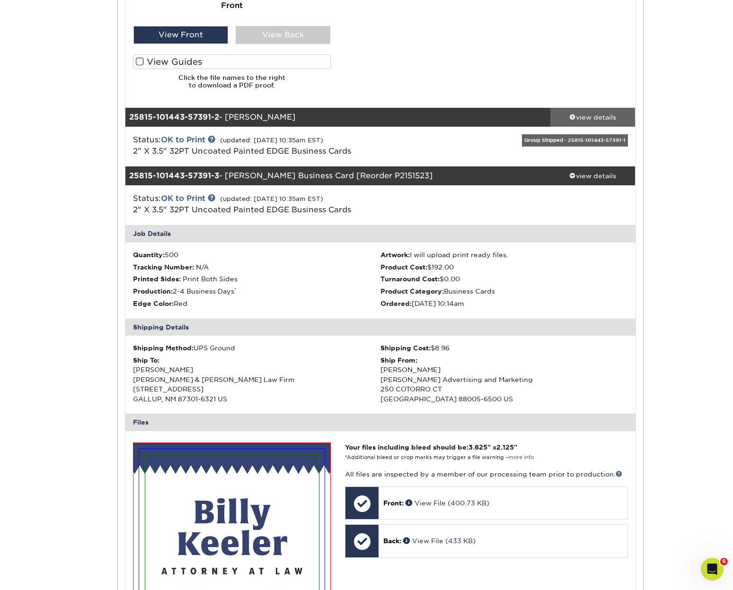
click at [592, 113] on div "view details" at bounding box center [592, 117] width 85 height 9
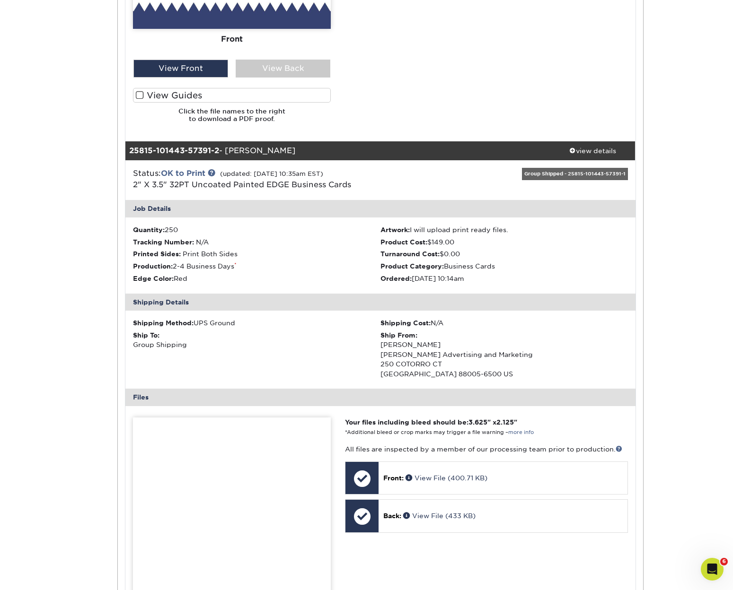
scroll to position [725, 0]
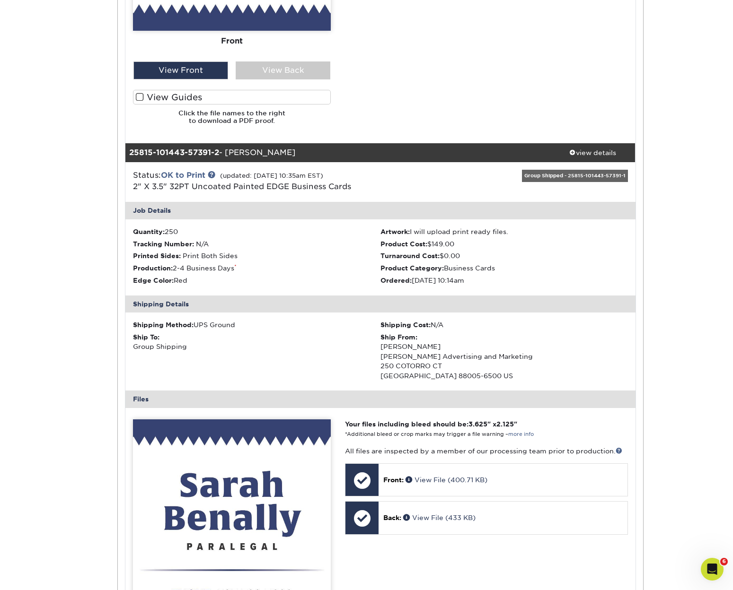
click at [573, 171] on div "Group Shipped - 25815-101443-57391-1" at bounding box center [575, 176] width 106 height 12
click at [547, 172] on div "Group Shipped - 25815-101443-57391-1" at bounding box center [575, 176] width 106 height 12
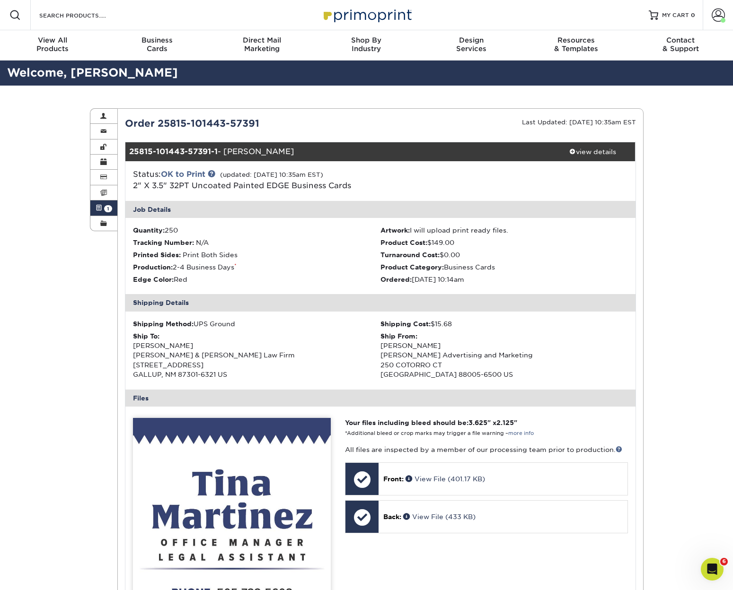
scroll to position [0, 0]
click at [95, 207] on link "Active Orders 1" at bounding box center [103, 208] width 27 height 15
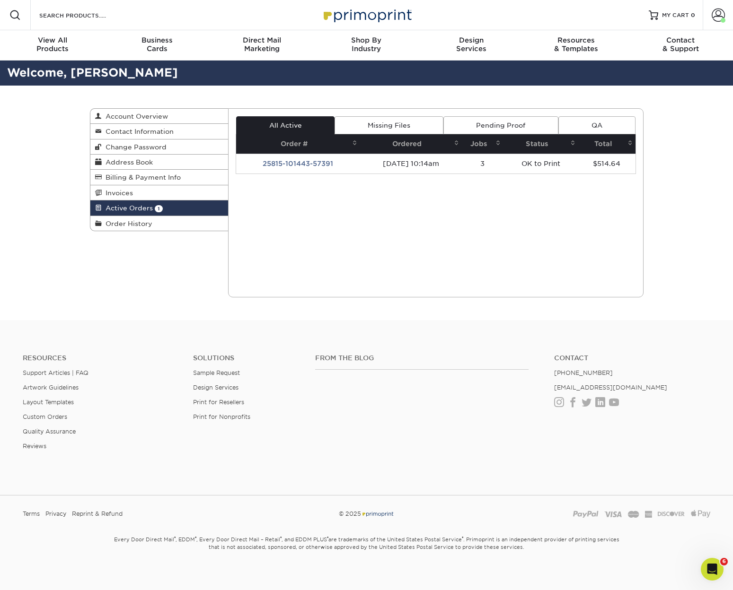
click at [388, 125] on link "Missing Files" at bounding box center [388, 125] width 108 height 18
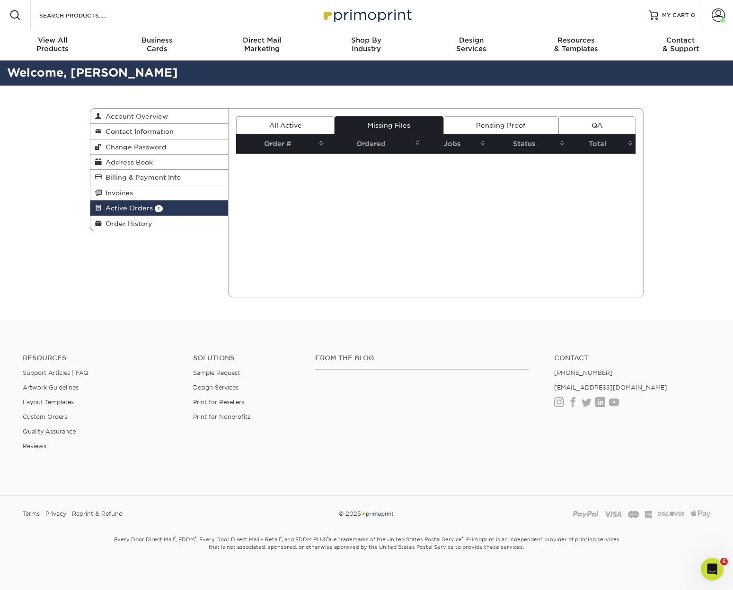
click at [492, 122] on link "Pending Proof" at bounding box center [500, 125] width 115 height 18
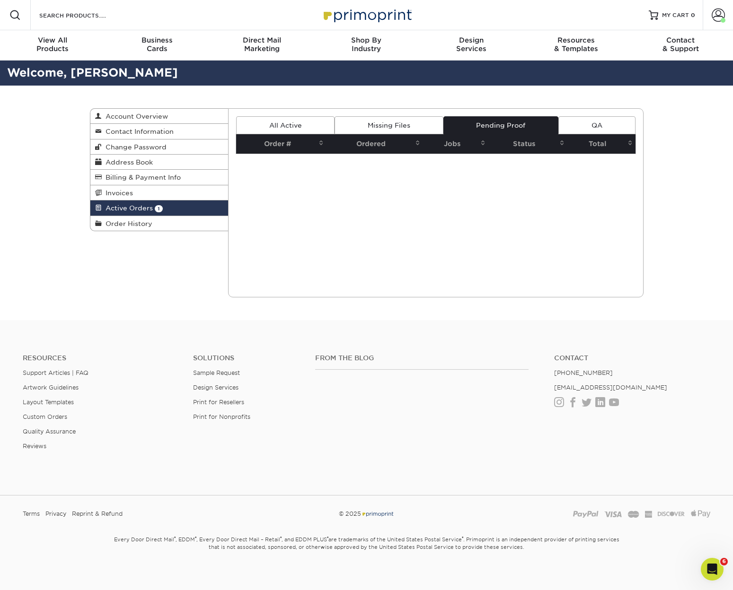
click at [592, 122] on link "QA" at bounding box center [596, 125] width 77 height 18
click at [302, 118] on link "All Active" at bounding box center [285, 125] width 98 height 18
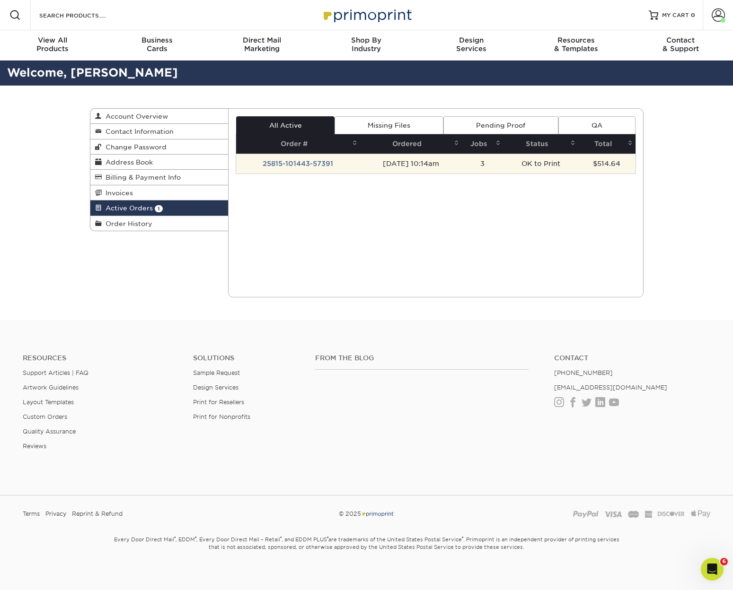
click at [312, 160] on td "25815-101443-57391" at bounding box center [298, 164] width 124 height 20
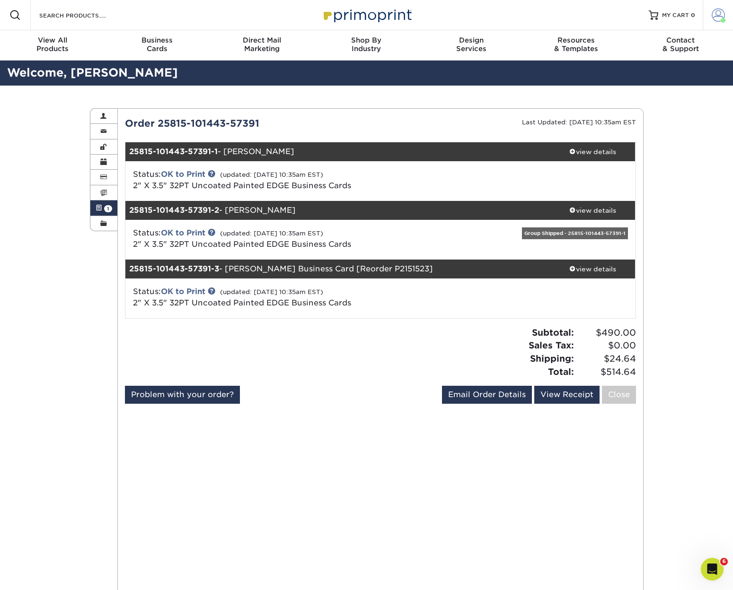
click at [715, 14] on span at bounding box center [717, 15] width 13 height 13
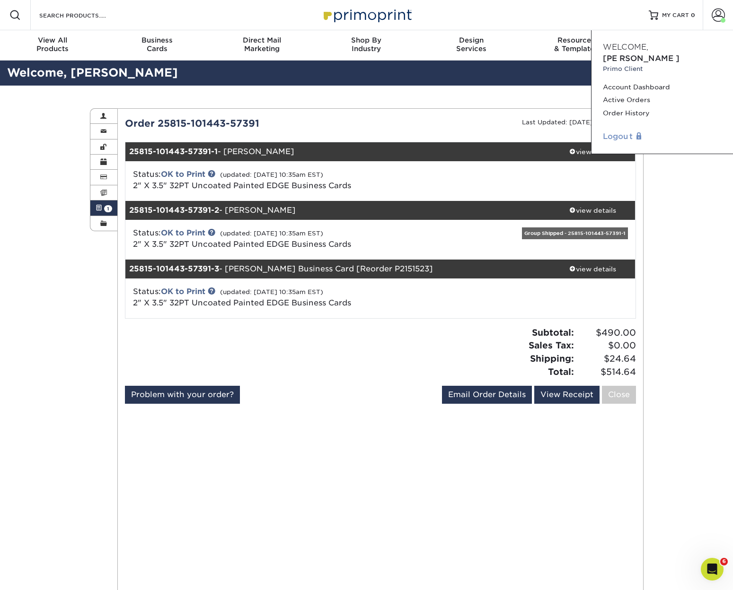
click at [615, 131] on link "Logout" at bounding box center [662, 136] width 119 height 11
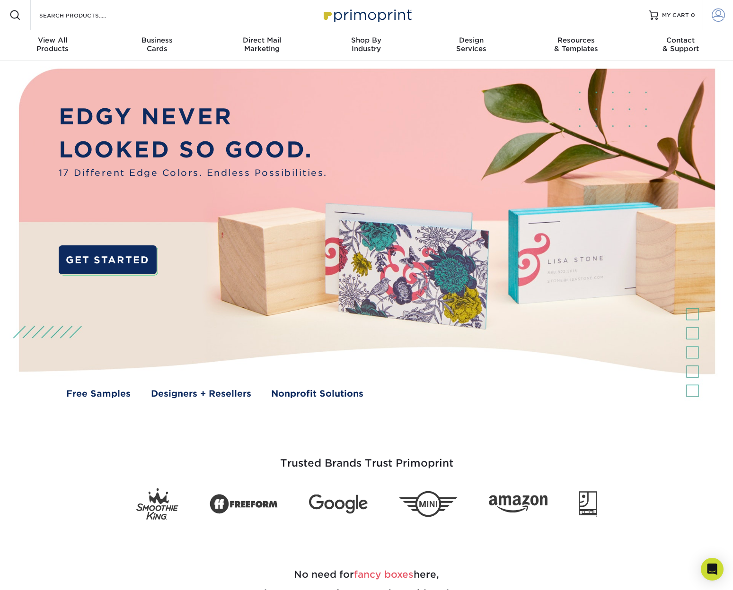
click at [716, 12] on span at bounding box center [717, 15] width 13 height 13
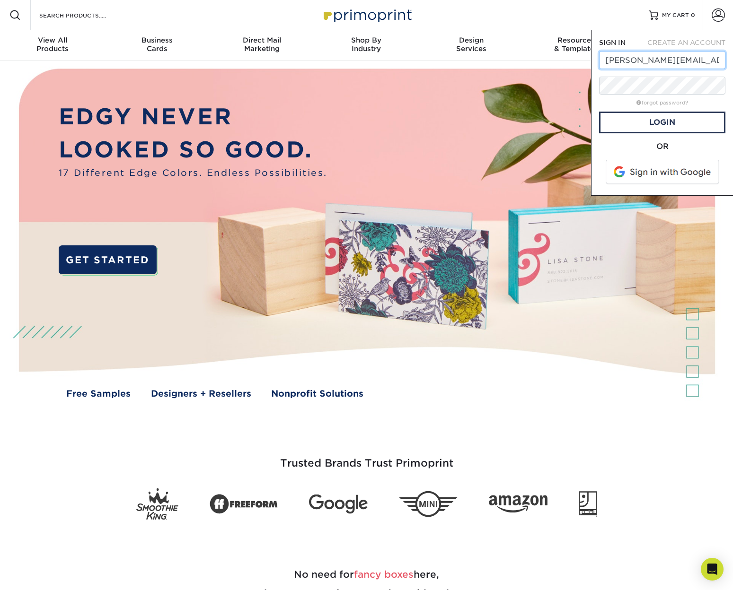
click at [607, 62] on input "jessica@wilson-binkley.com" at bounding box center [662, 60] width 126 height 18
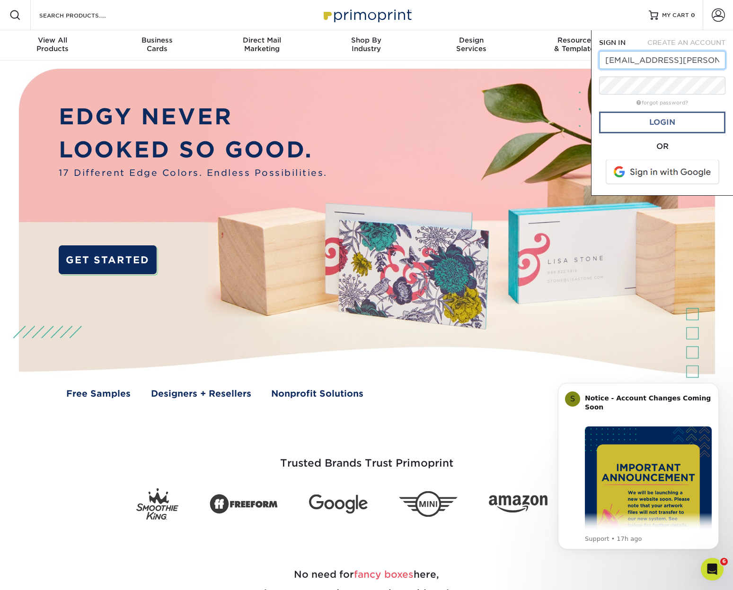
type input "bink@wilson-binkley.com"
click at [649, 129] on link "Login" at bounding box center [662, 123] width 126 height 22
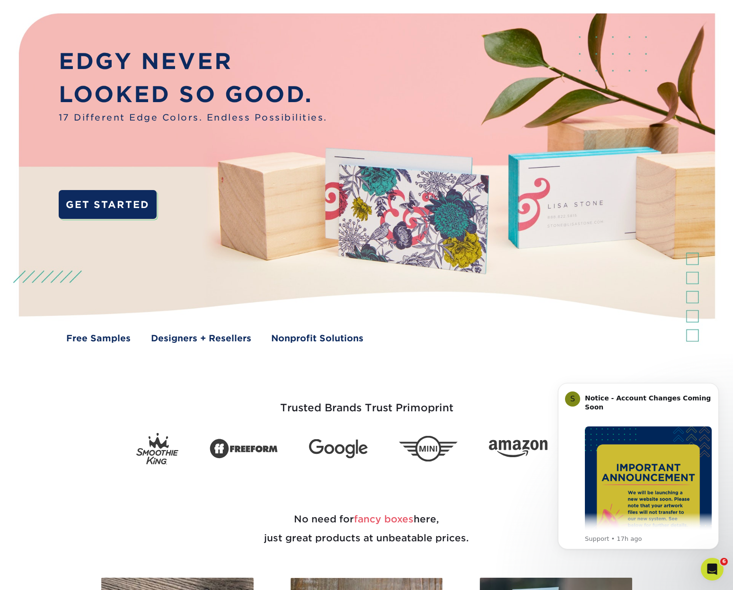
scroll to position [57, 0]
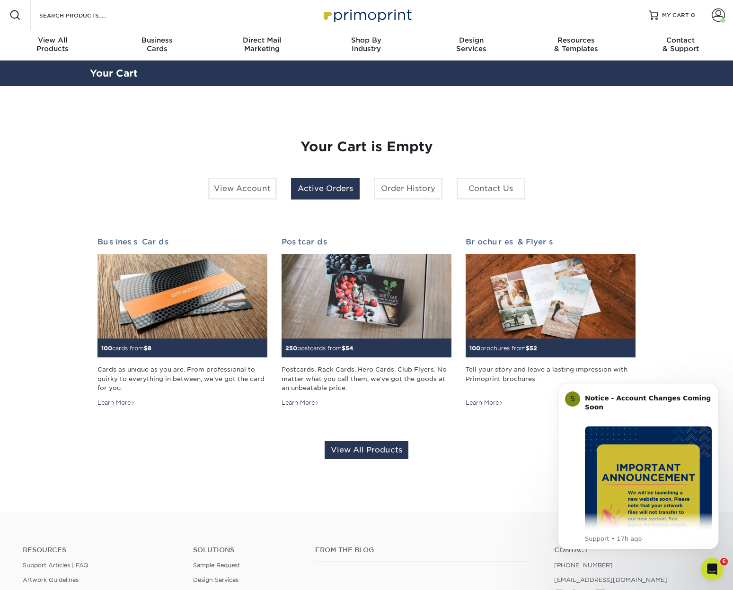
click at [316, 188] on link "Active Orders" at bounding box center [325, 189] width 69 height 22
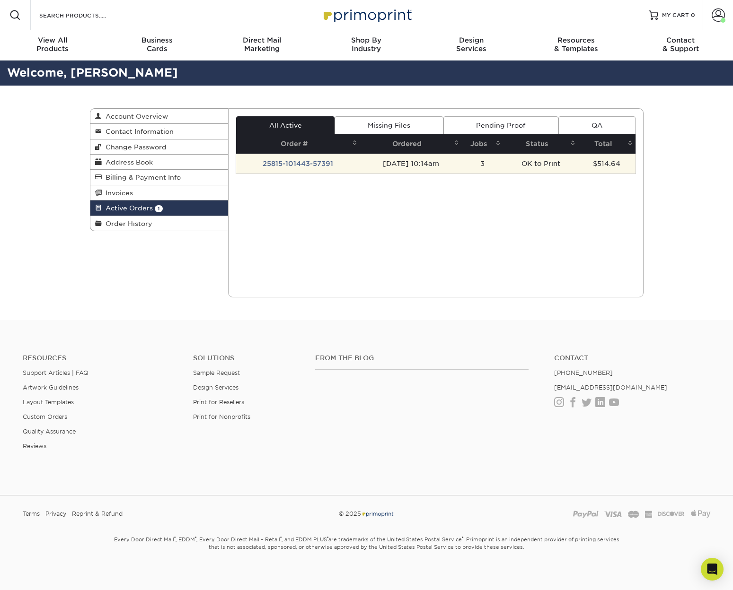
click at [420, 167] on td "[DATE] 10:14am" at bounding box center [411, 164] width 102 height 20
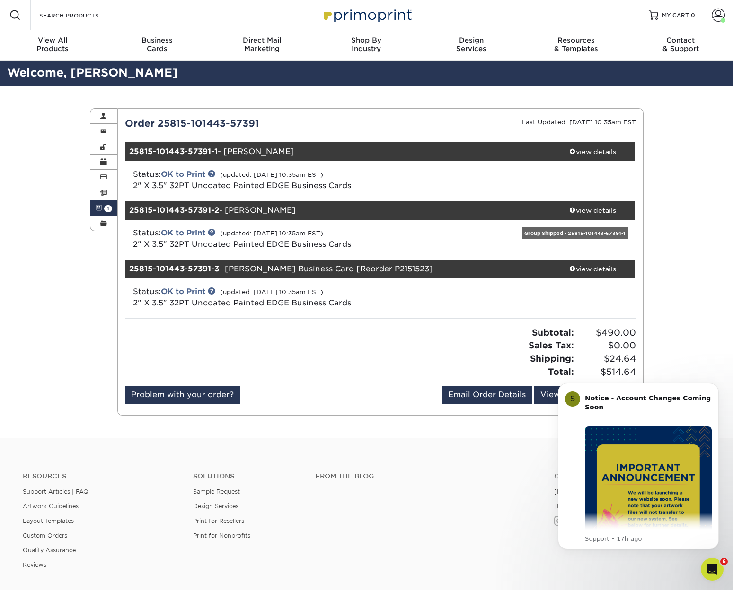
click at [434, 333] on div "Subtotal: $490.00 Sales Tax: $0.00 Shipping: $24.64 Total: $514.64" at bounding box center [511, 352] width 263 height 52
click at [434, 330] on div "Subtotal: $490.00 Sales Tax: $0.00 Shipping: $24.64 Total: $514.64" at bounding box center [511, 352] width 263 height 52
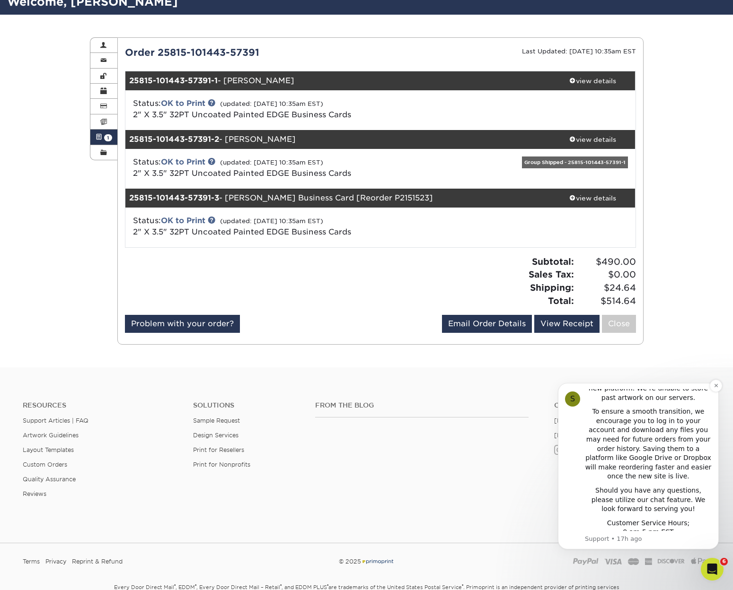
scroll to position [74, 0]
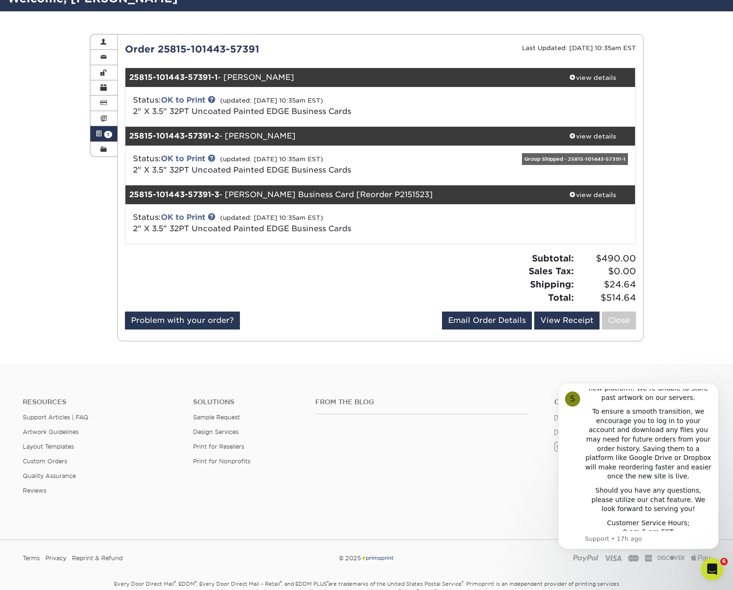
click at [477, 447] on div "From the Blog" at bounding box center [427, 428] width 239 height 61
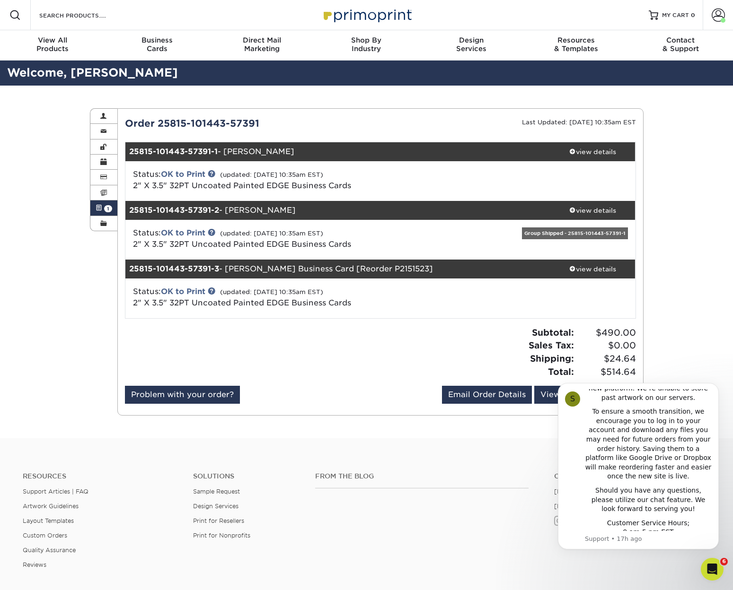
scroll to position [0, 0]
click at [717, 385] on icon "Dismiss notification" at bounding box center [715, 385] width 5 height 5
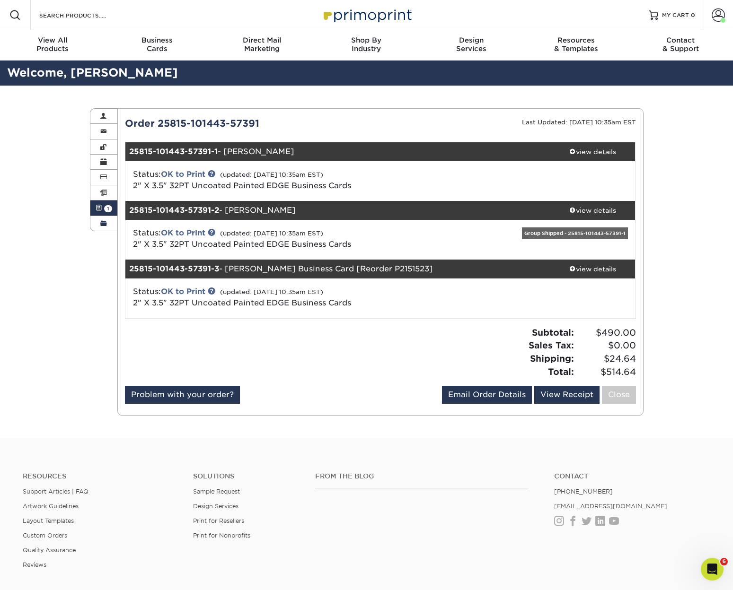
click at [110, 221] on link "Order History" at bounding box center [103, 223] width 27 height 15
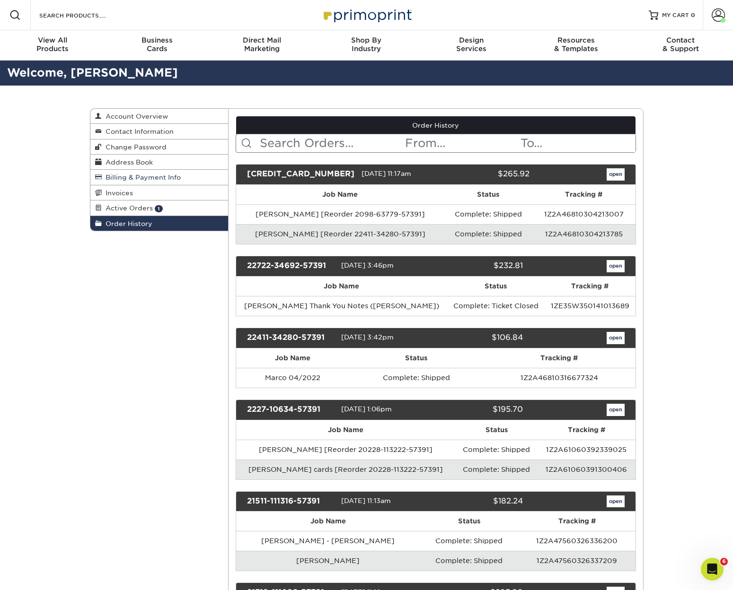
click at [116, 174] on span "Billing & Payment Info" at bounding box center [141, 178] width 79 height 8
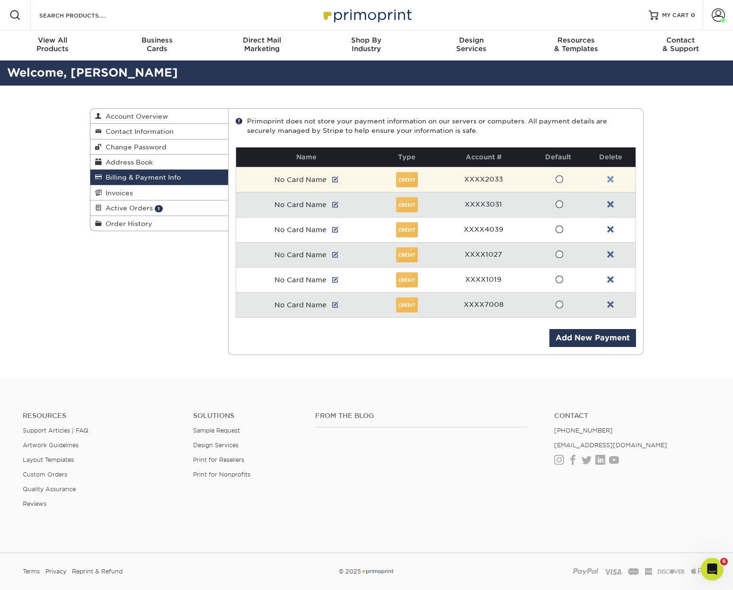
click at [611, 176] on link at bounding box center [610, 180] width 7 height 8
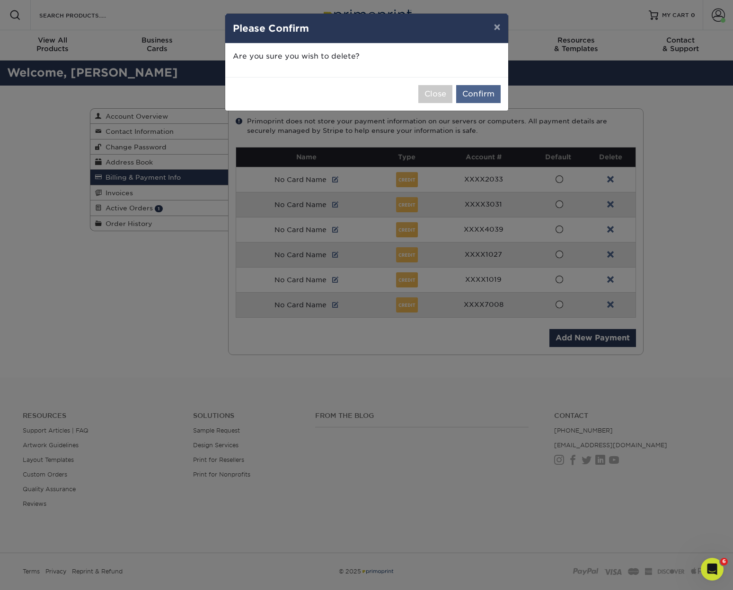
click at [480, 91] on button "Confirm" at bounding box center [478, 94] width 44 height 18
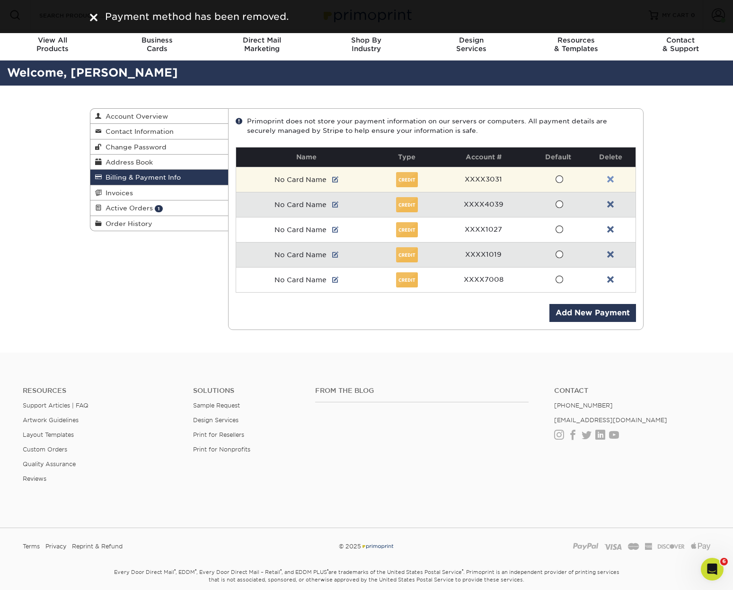
click at [612, 178] on link at bounding box center [610, 180] width 7 height 8
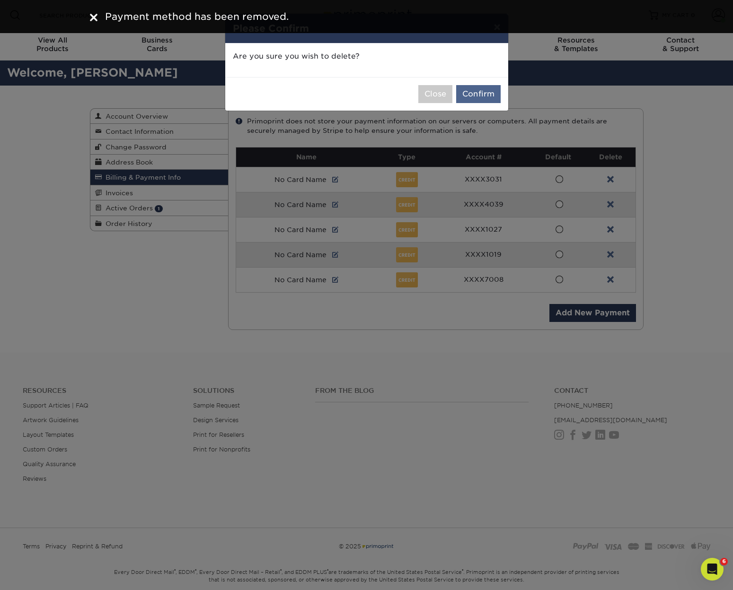
click at [475, 92] on button "Confirm" at bounding box center [478, 94] width 44 height 18
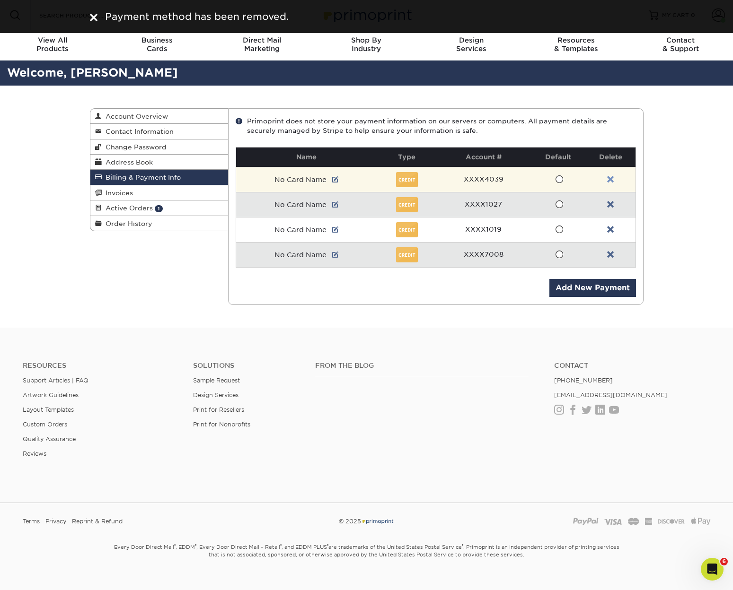
click at [609, 177] on link at bounding box center [610, 180] width 7 height 8
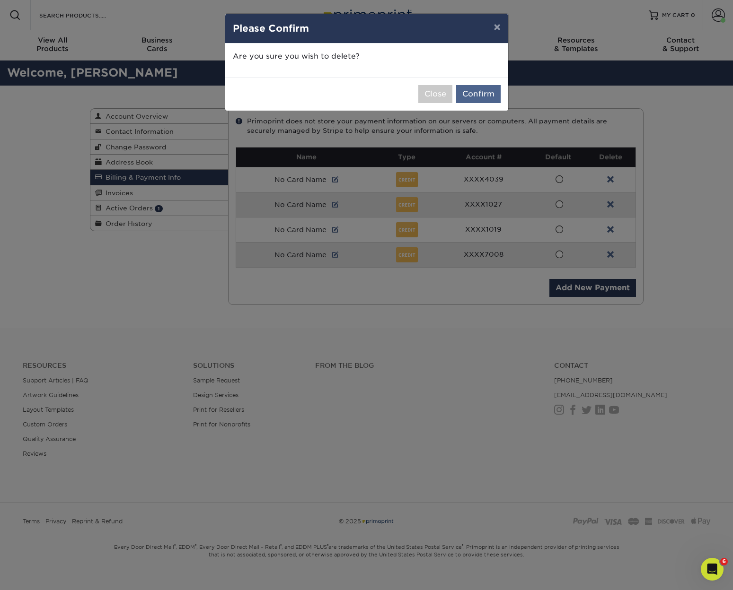
click at [475, 95] on button "Confirm" at bounding box center [478, 94] width 44 height 18
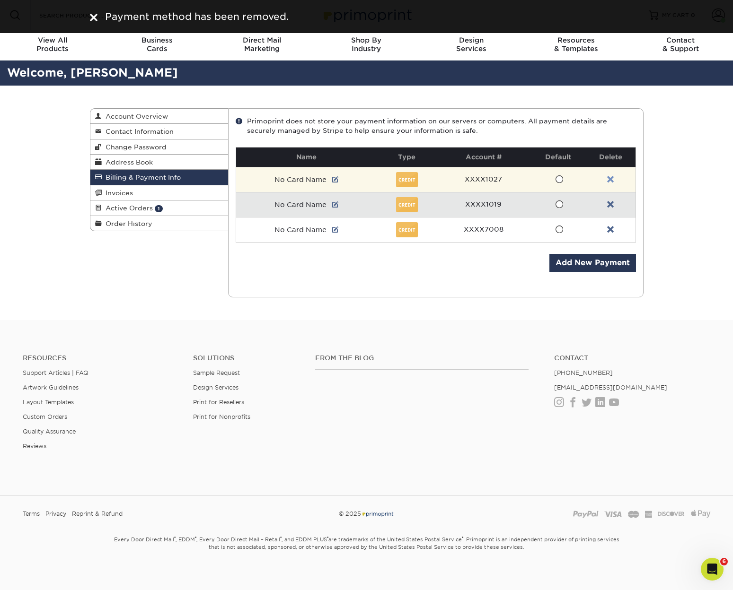
click at [608, 177] on link at bounding box center [610, 180] width 7 height 8
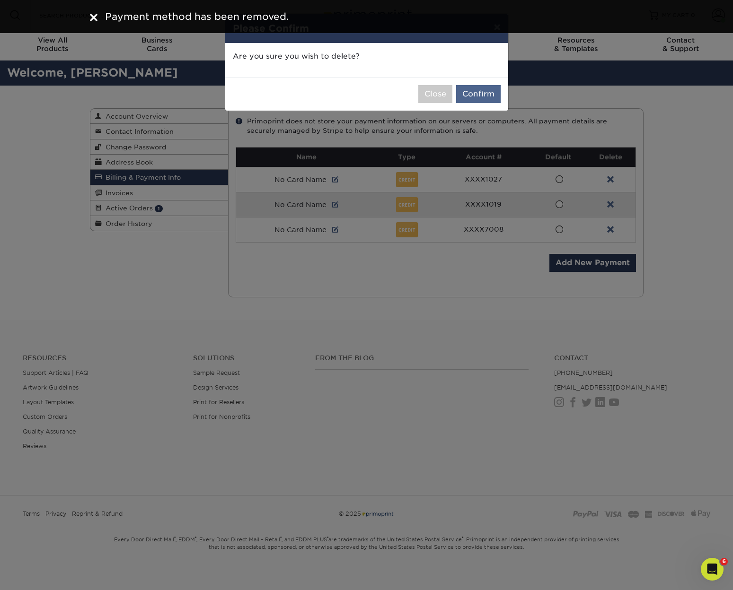
click at [477, 97] on button "Confirm" at bounding box center [478, 94] width 44 height 18
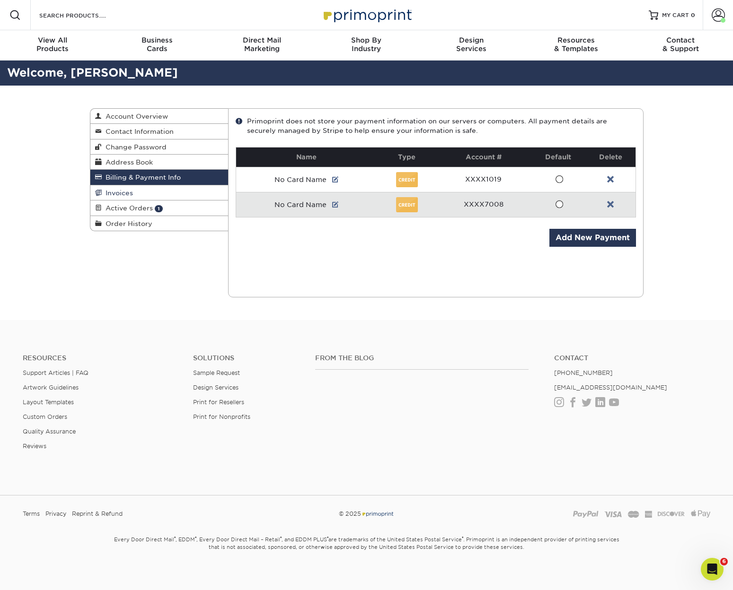
click at [133, 192] on link "Invoices" at bounding box center [159, 192] width 138 height 15
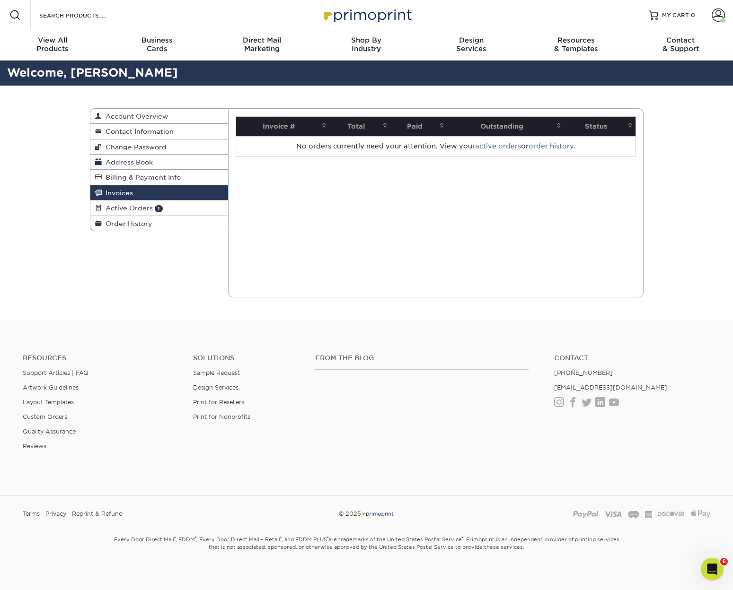
click at [131, 160] on span "Address Book" at bounding box center [127, 162] width 51 height 8
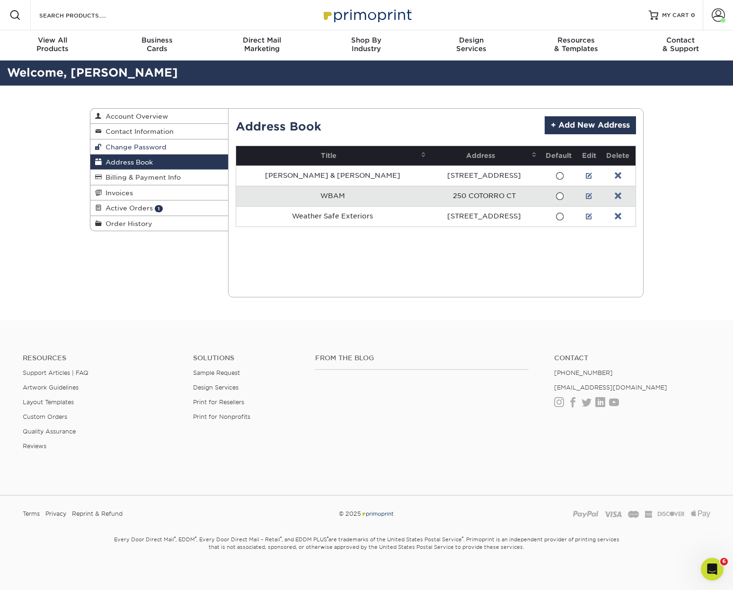
click at [147, 144] on span "Change Password" at bounding box center [134, 147] width 65 height 8
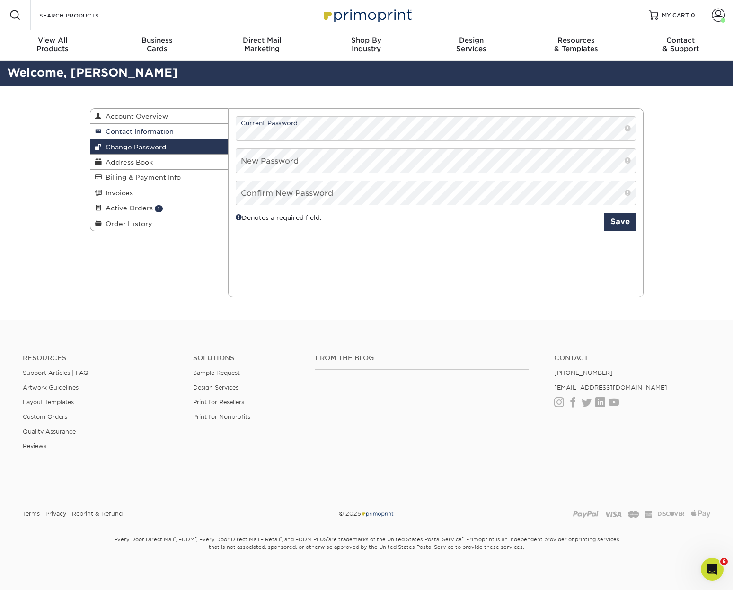
click at [149, 131] on span "Contact Information" at bounding box center [138, 132] width 72 height 8
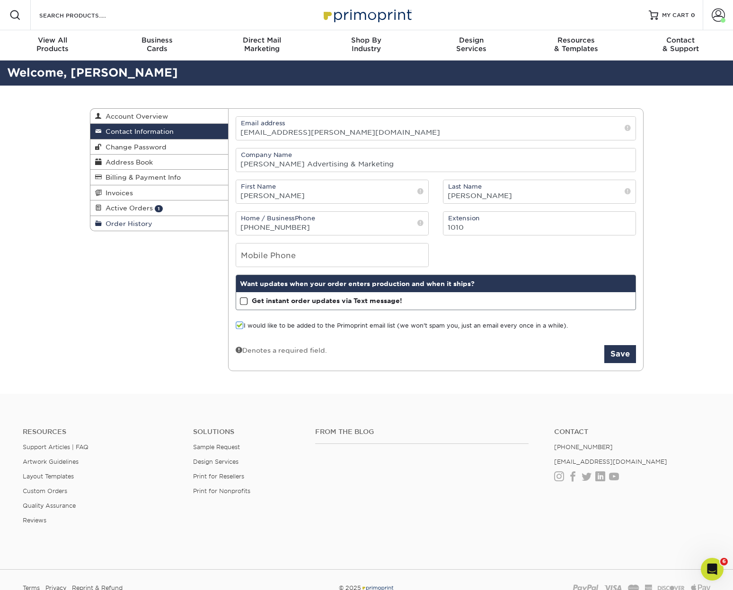
click at [144, 221] on span "Order History" at bounding box center [127, 224] width 51 height 8
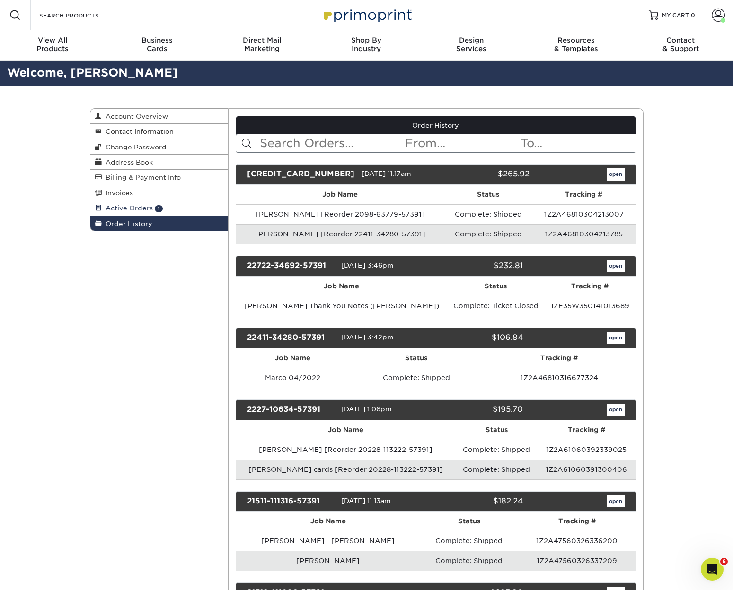
click at [127, 205] on span "Active Orders" at bounding box center [127, 208] width 51 height 8
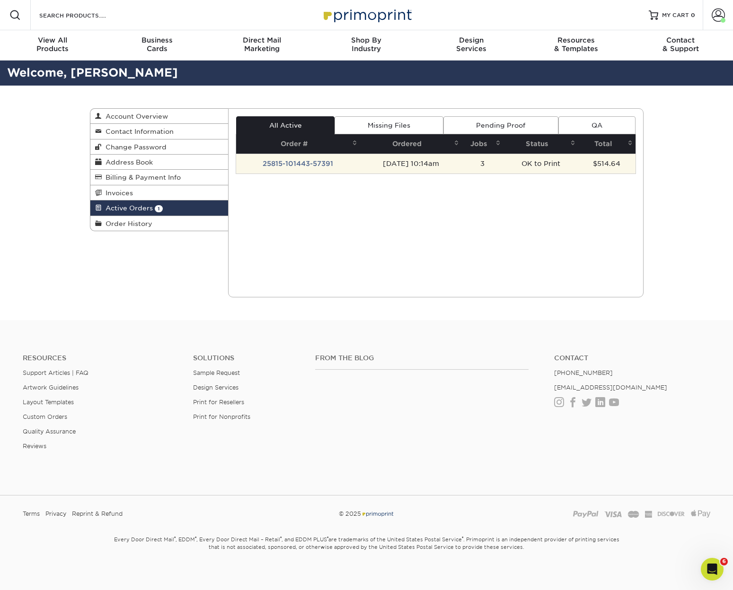
click at [608, 166] on td "$514.64" at bounding box center [606, 164] width 57 height 20
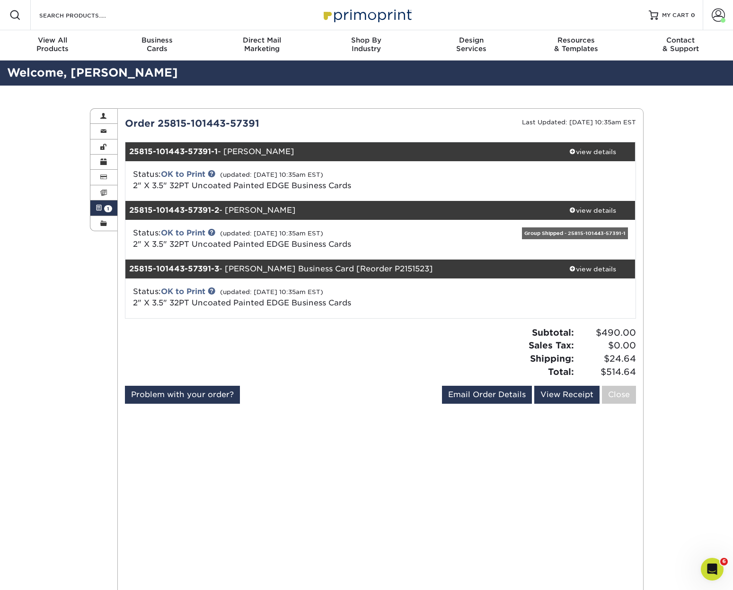
click at [711, 572] on icon "Open Intercom Messenger" at bounding box center [712, 570] width 16 height 16
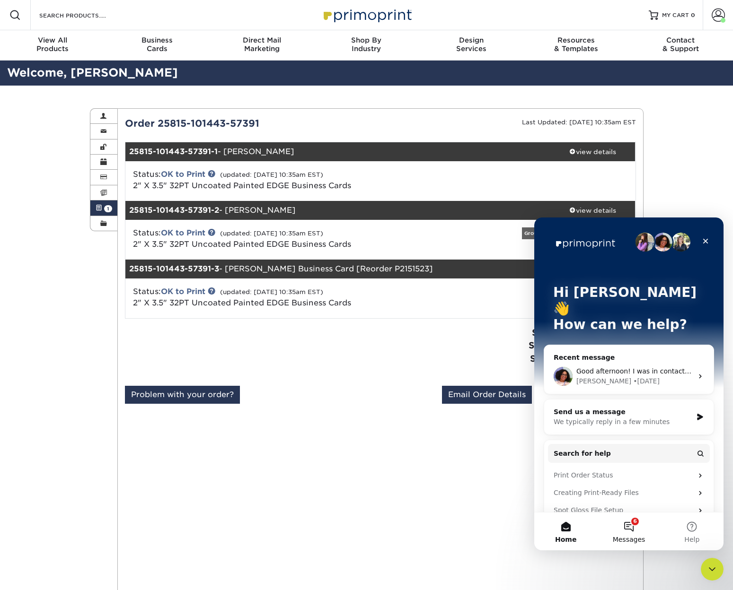
click at [626, 524] on button "6 Messages" at bounding box center [628, 532] width 63 height 38
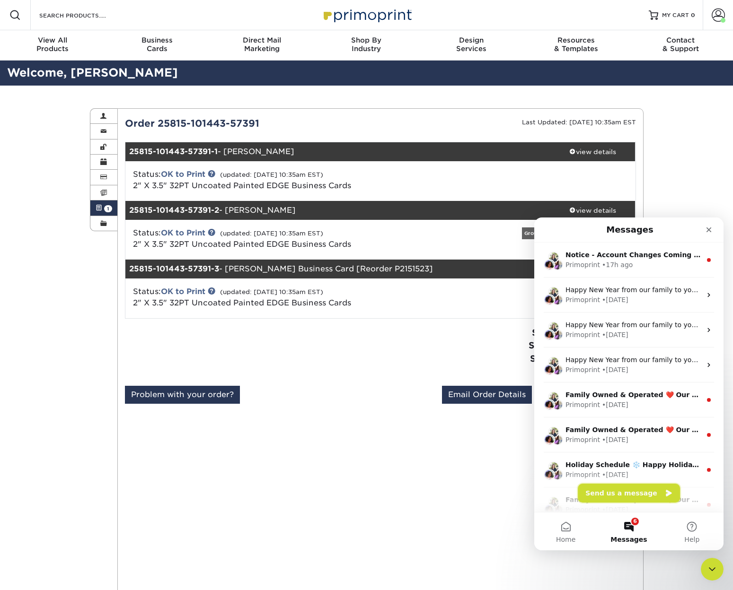
click at [623, 492] on button "Send us a message" at bounding box center [629, 493] width 102 height 19
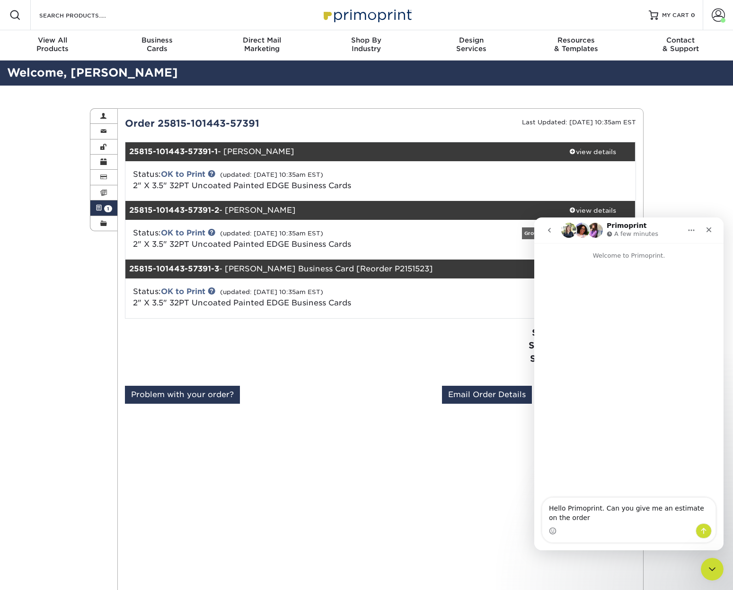
click at [168, 123] on div "Order 25815-101443-57391" at bounding box center [249, 123] width 263 height 14
click at [240, 123] on div "Order 25815-101443-57391" at bounding box center [249, 123] width 263 height 14
copy div "25815-101443-57391"
click at [613, 522] on textarea "Hello Primoprint. Can you give me an estimate on the order" at bounding box center [628, 511] width 173 height 26
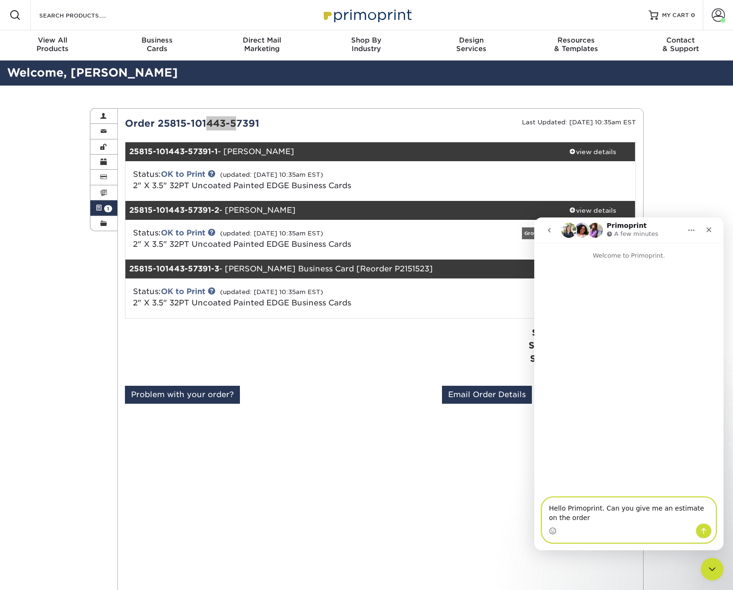
paste textarea "25815-101443-57391"
type textarea "Hello Primoprint. Can you give me an estimate on the order 25815-101443-57391 w…"
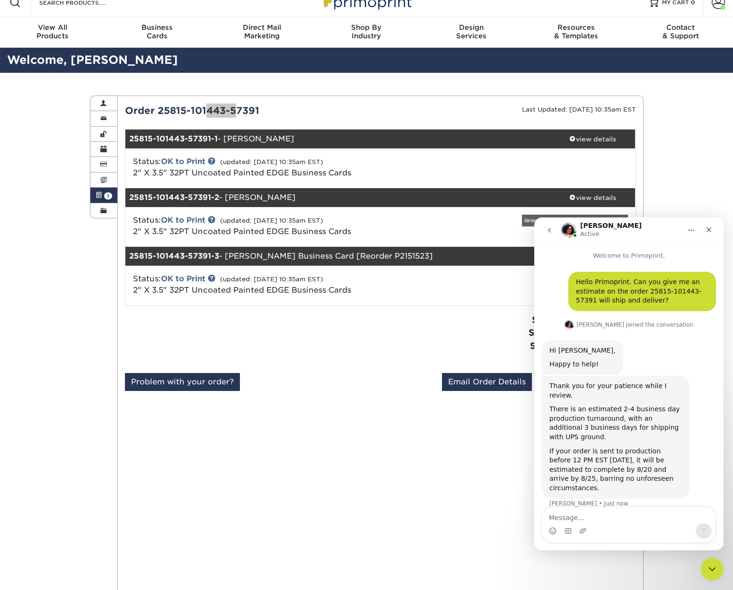
scroll to position [11, 0]
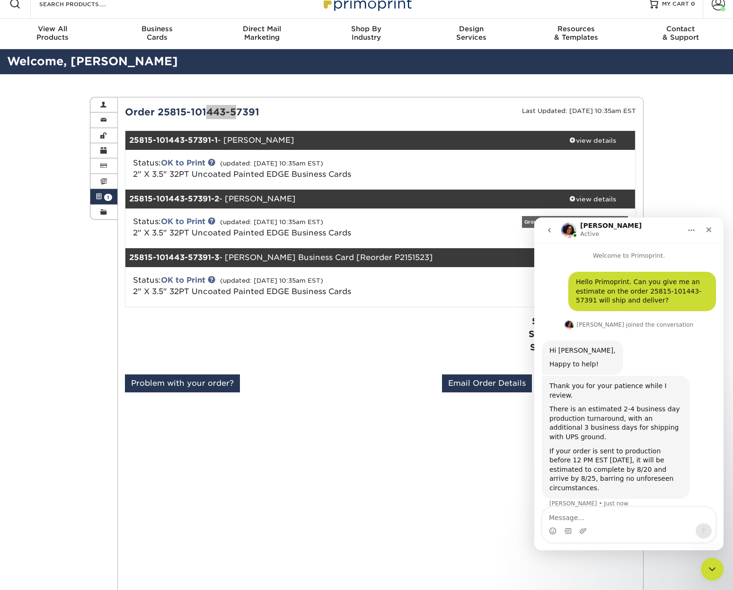
click at [632, 526] on div "Intercom messenger" at bounding box center [628, 531] width 173 height 15
click at [624, 526] on div "Intercom messenger" at bounding box center [628, 531] width 173 height 15
click at [597, 521] on textarea "Message…" at bounding box center [628, 516] width 173 height 16
type textarea "Thank you, [PERSON_NAME]. Good bye."
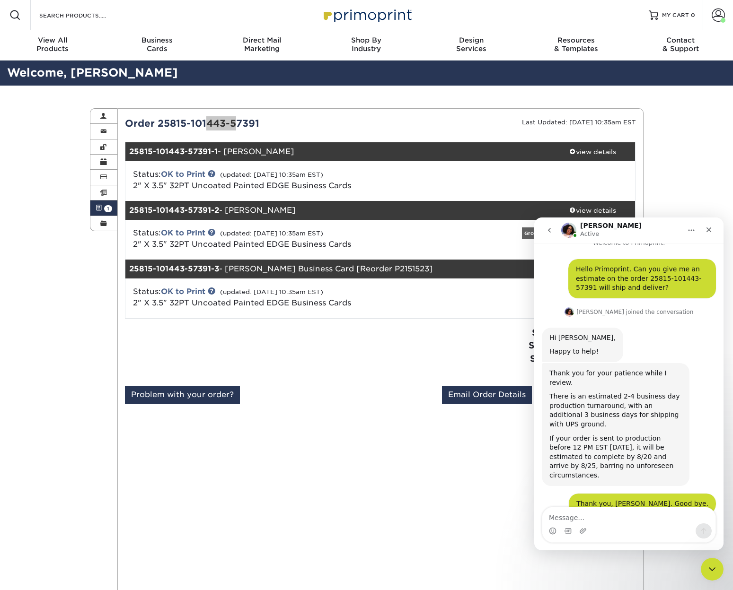
scroll to position [44, 0]
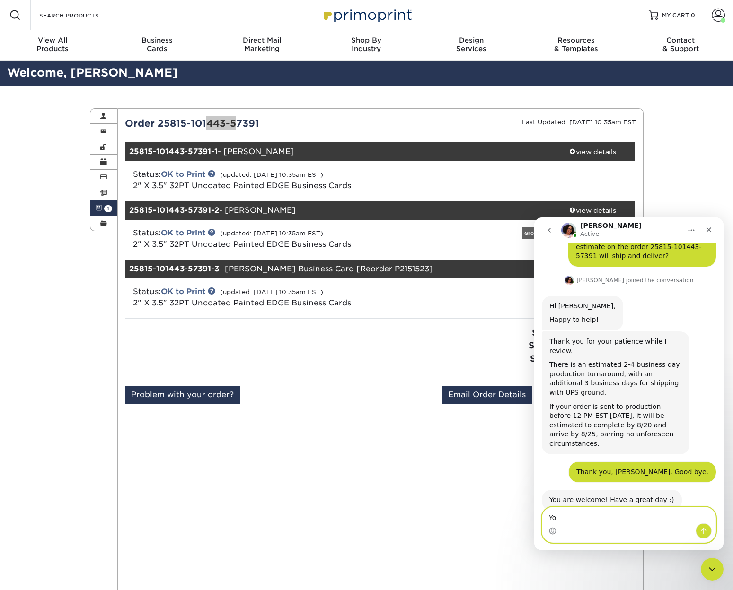
type textarea "Y"
click at [554, 531] on icon "Emoji picker" at bounding box center [553, 531] width 8 height 8
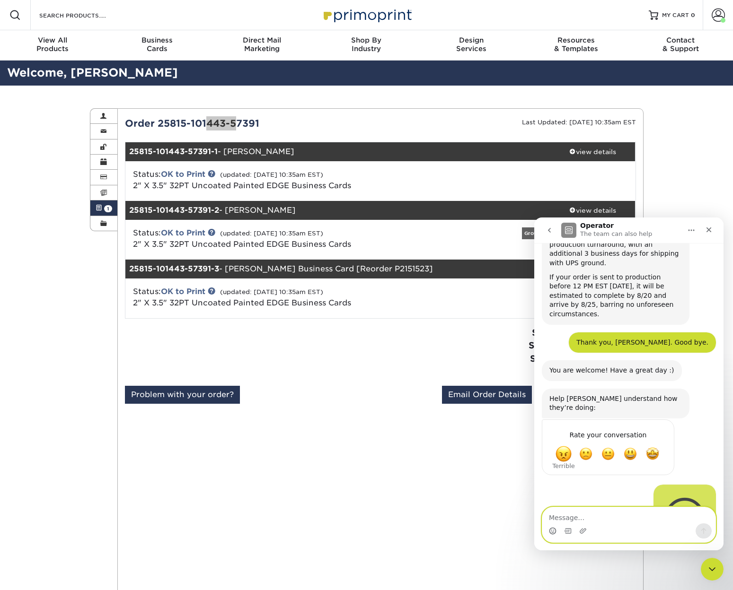
scroll to position [190, 0]
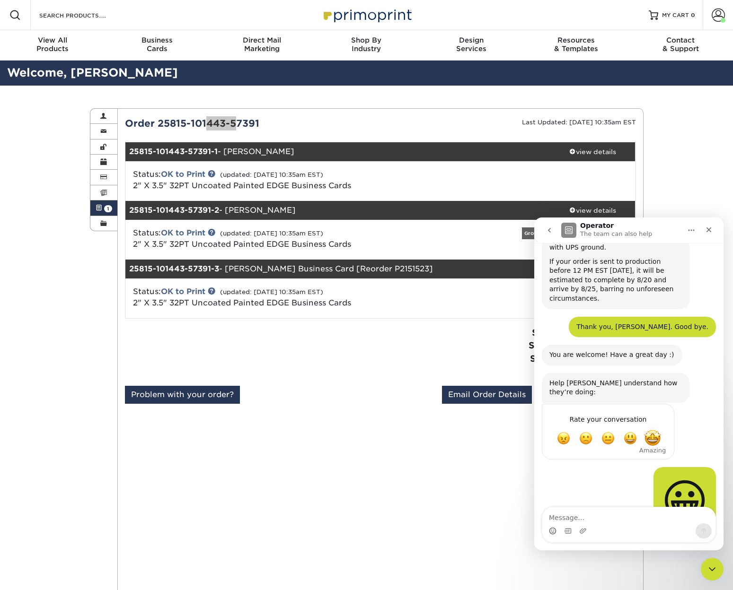
click at [651, 430] on span "Amazing" at bounding box center [652, 438] width 17 height 17
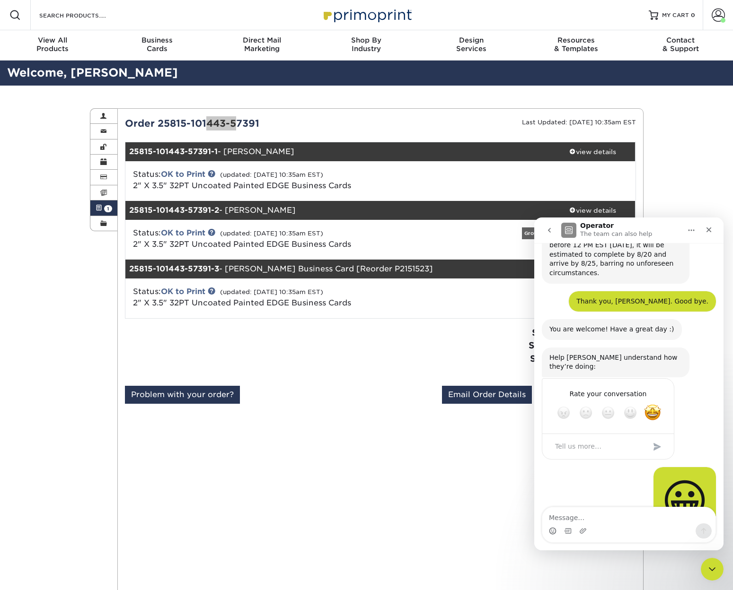
click at [657, 438] on div "Submit" at bounding box center [657, 447] width 19 height 19
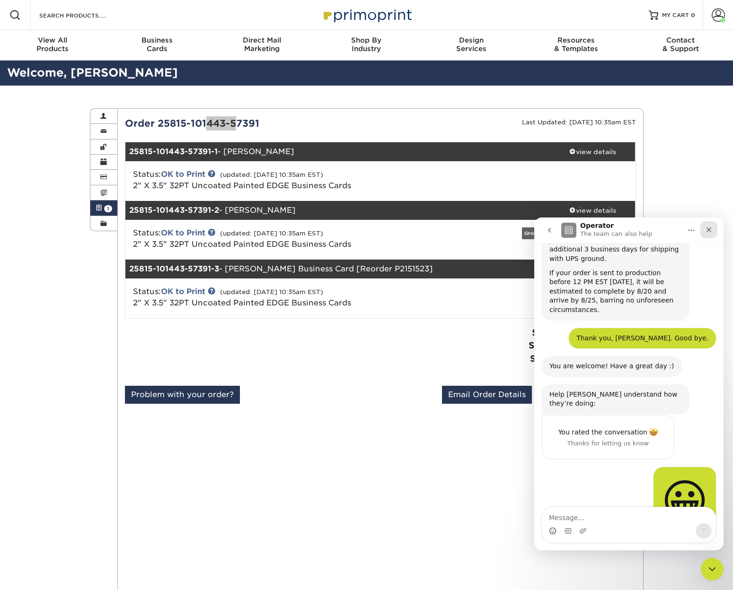
click at [709, 229] on icon "Close" at bounding box center [708, 230] width 5 height 5
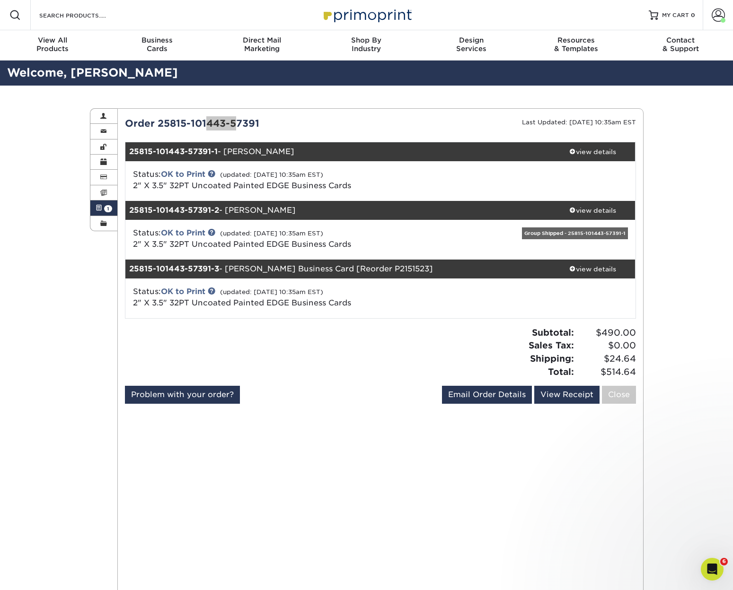
scroll to position [0, 0]
